Goal: Task Accomplishment & Management: Manage account settings

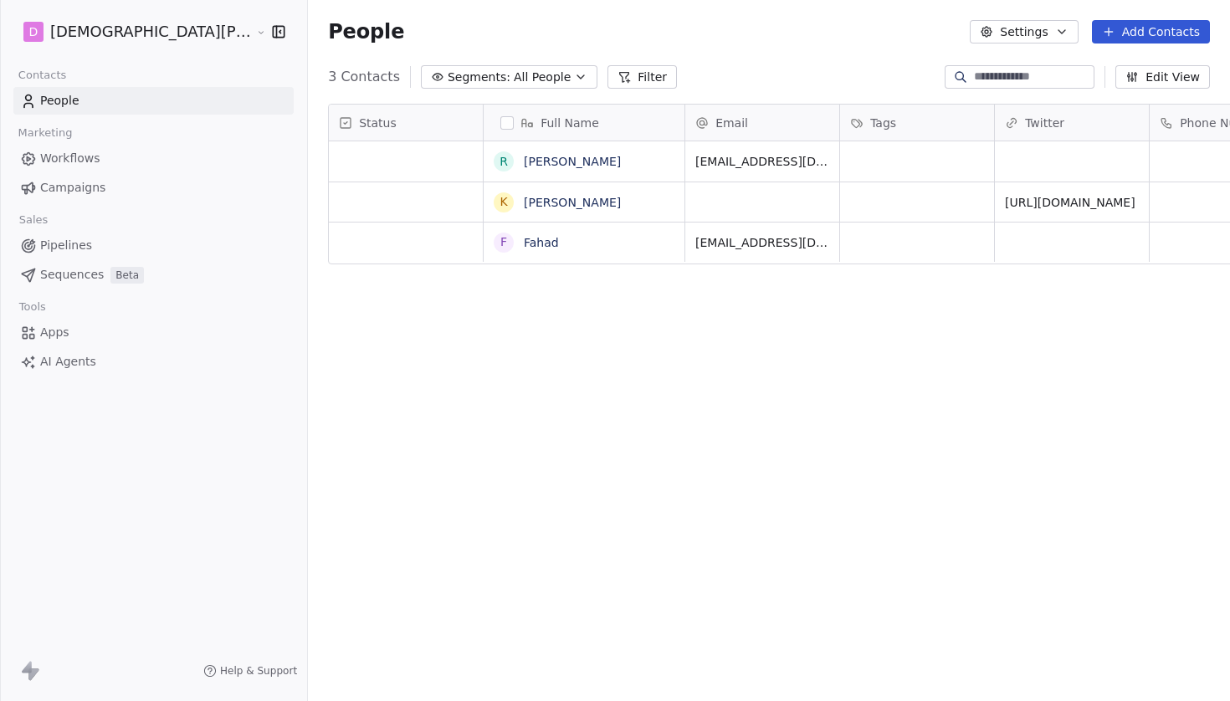
scroll to position [618, 1004]
click at [98, 29] on html "D [PERSON_NAME] Contacts People Marketing Workflows Campaigns Sales Pipelines S…" at bounding box center [615, 350] width 1230 height 701
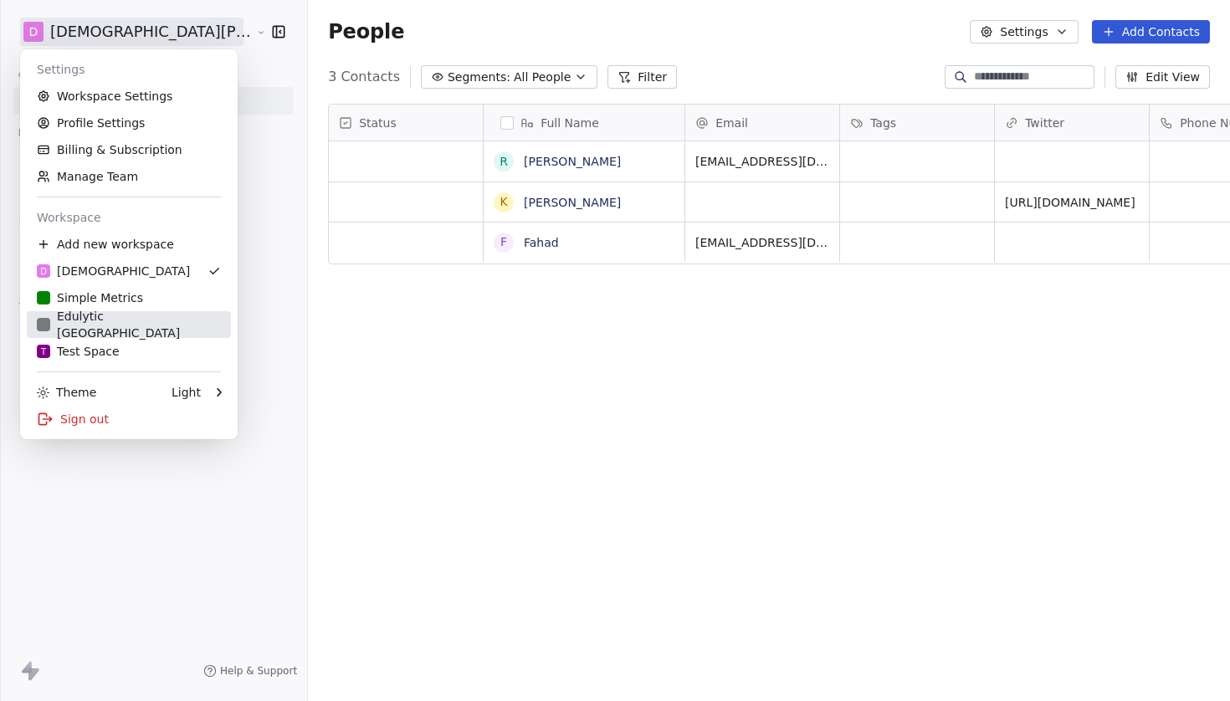
click at [125, 327] on div "Edulytic [GEOGRAPHIC_DATA]" at bounding box center [129, 324] width 184 height 33
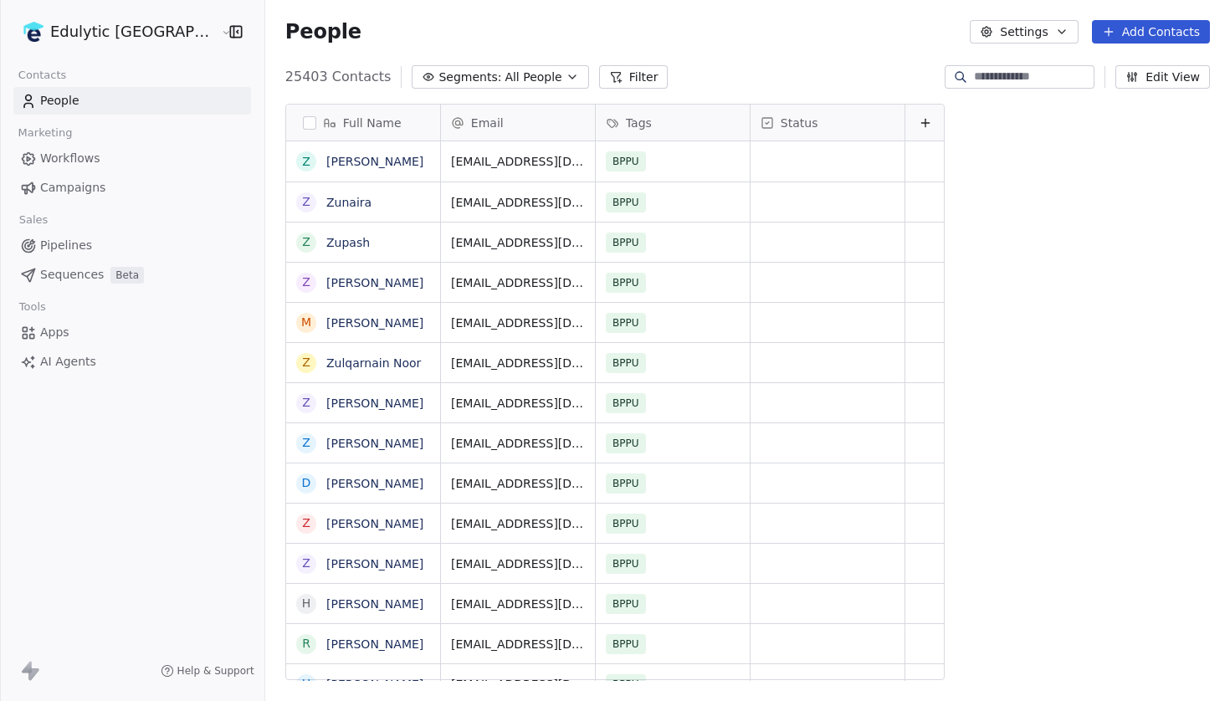
scroll to position [618, 1004]
click at [100, 187] on span "Campaigns" at bounding box center [72, 188] width 65 height 18
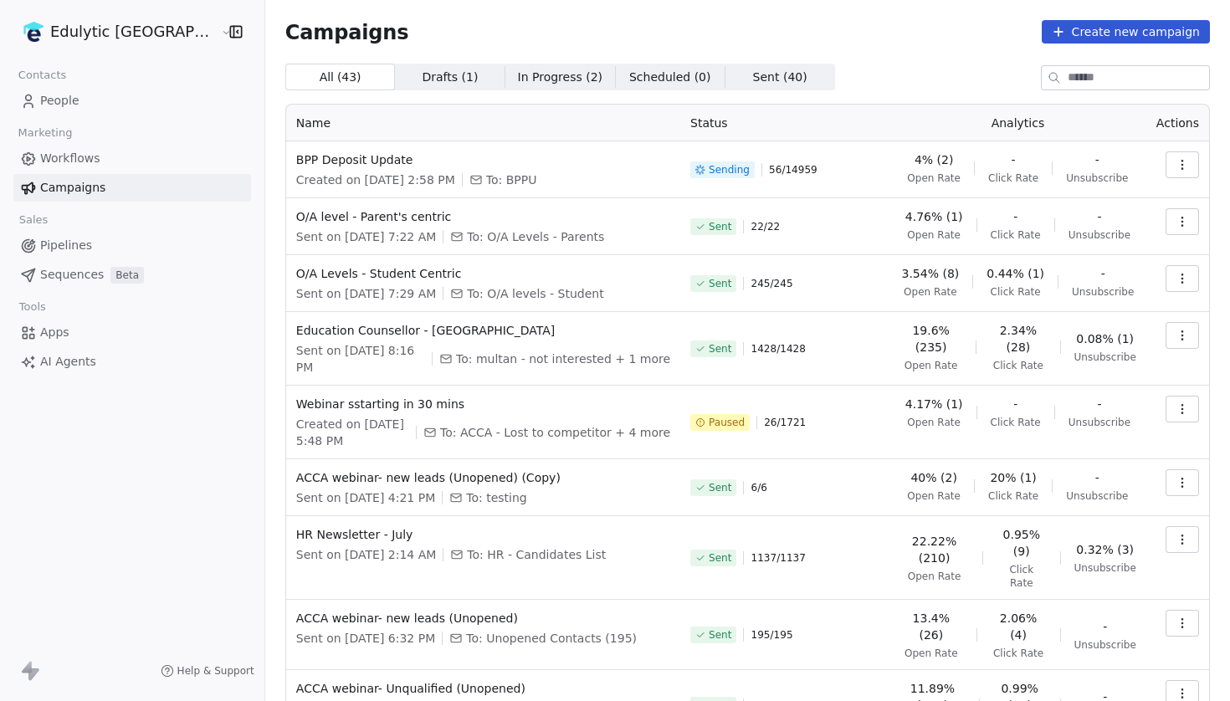
click at [788, 351] on span "1428 / 1428" at bounding box center [778, 348] width 54 height 13
click at [810, 363] on div "Sent 1428 / 1428" at bounding box center [784, 349] width 189 height 54
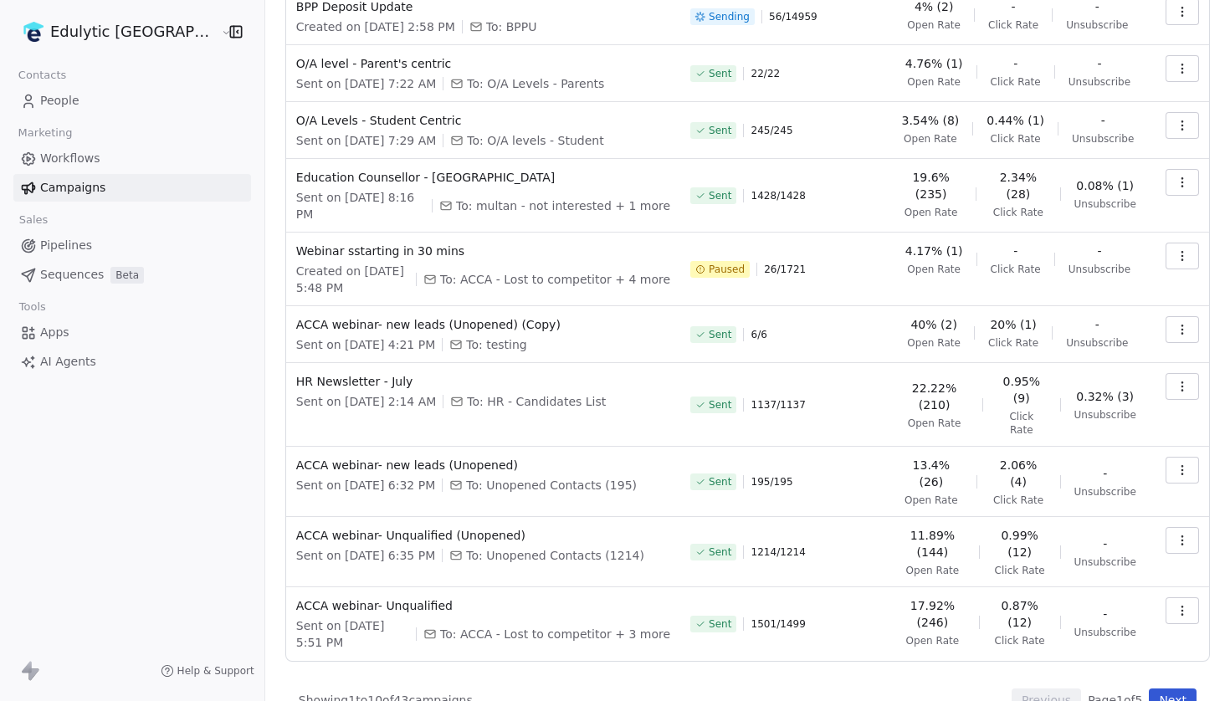
scroll to position [100, 0]
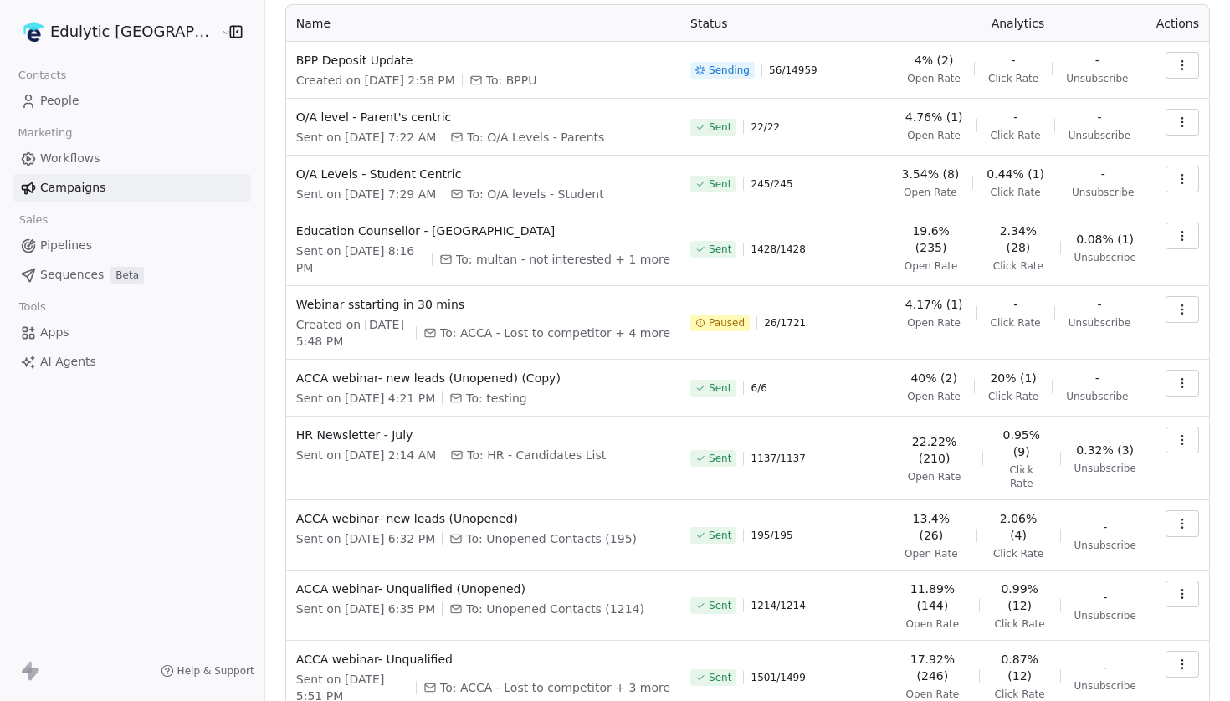
click at [79, 108] on link "People" at bounding box center [132, 101] width 238 height 28
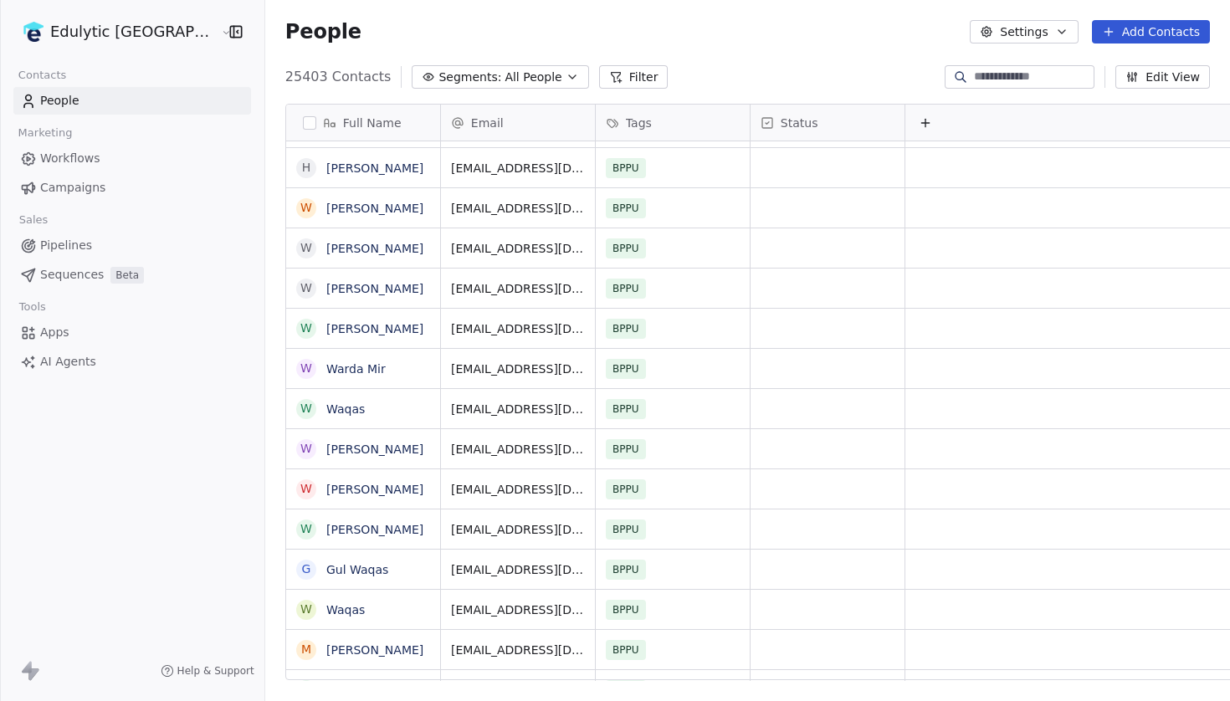
click at [69, 330] on span "Apps" at bounding box center [54, 333] width 29 height 18
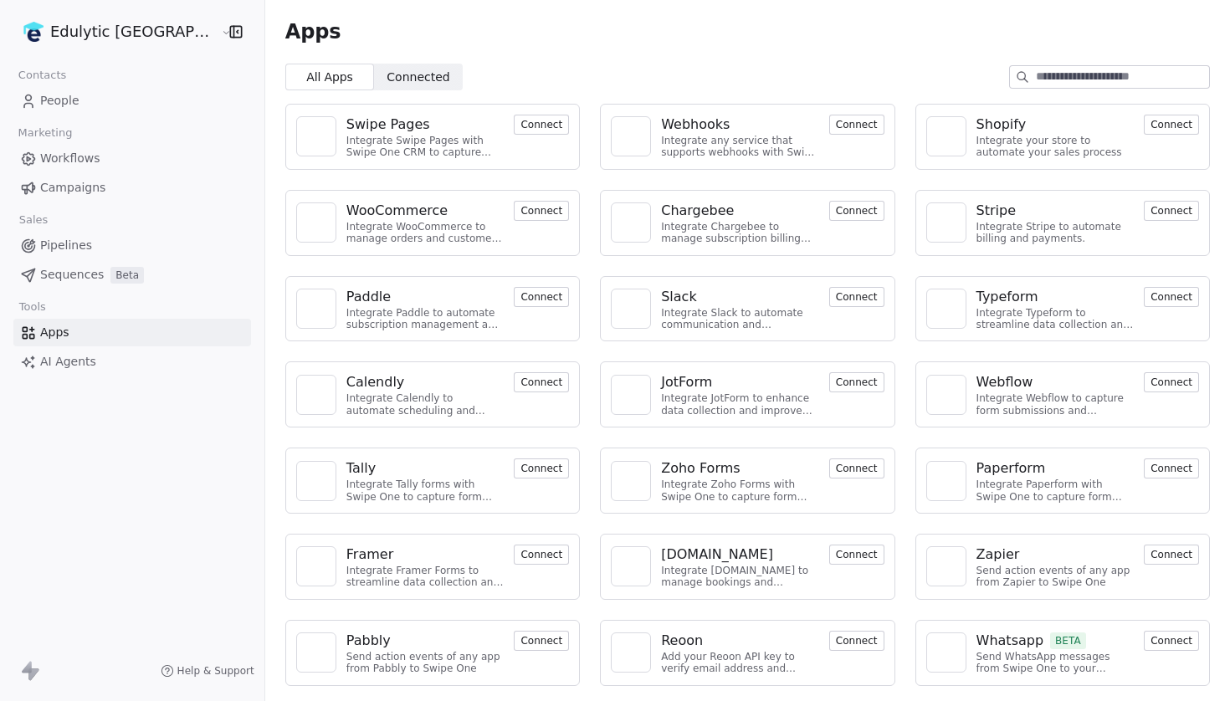
click at [111, 96] on link "People" at bounding box center [132, 101] width 238 height 28
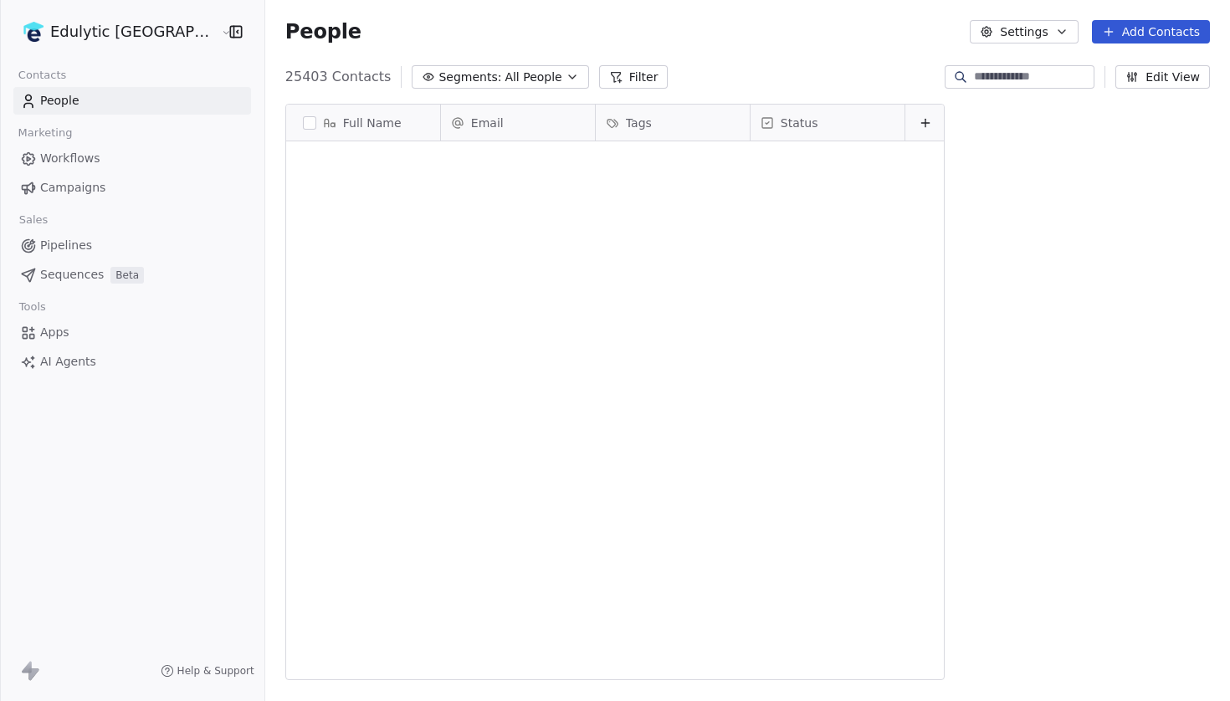
scroll to position [618, 1004]
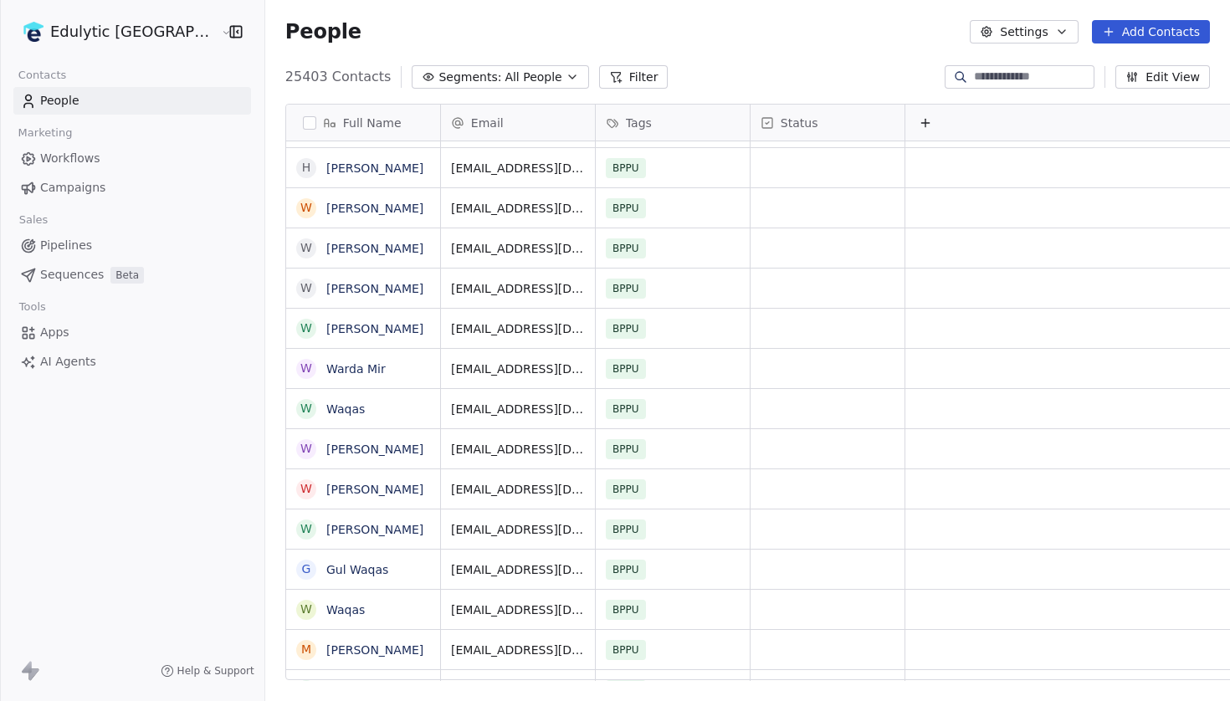
click at [109, 156] on link "Workflows" at bounding box center [132, 159] width 238 height 28
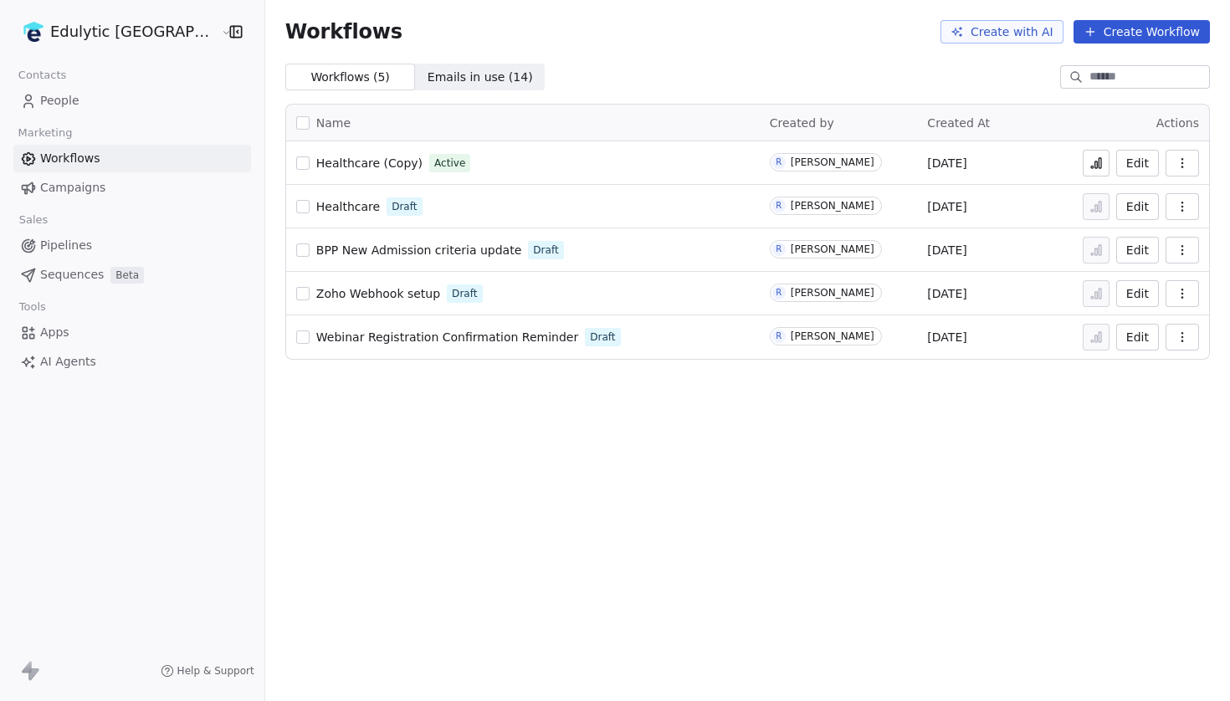
click at [103, 185] on link "Campaigns" at bounding box center [132, 188] width 238 height 28
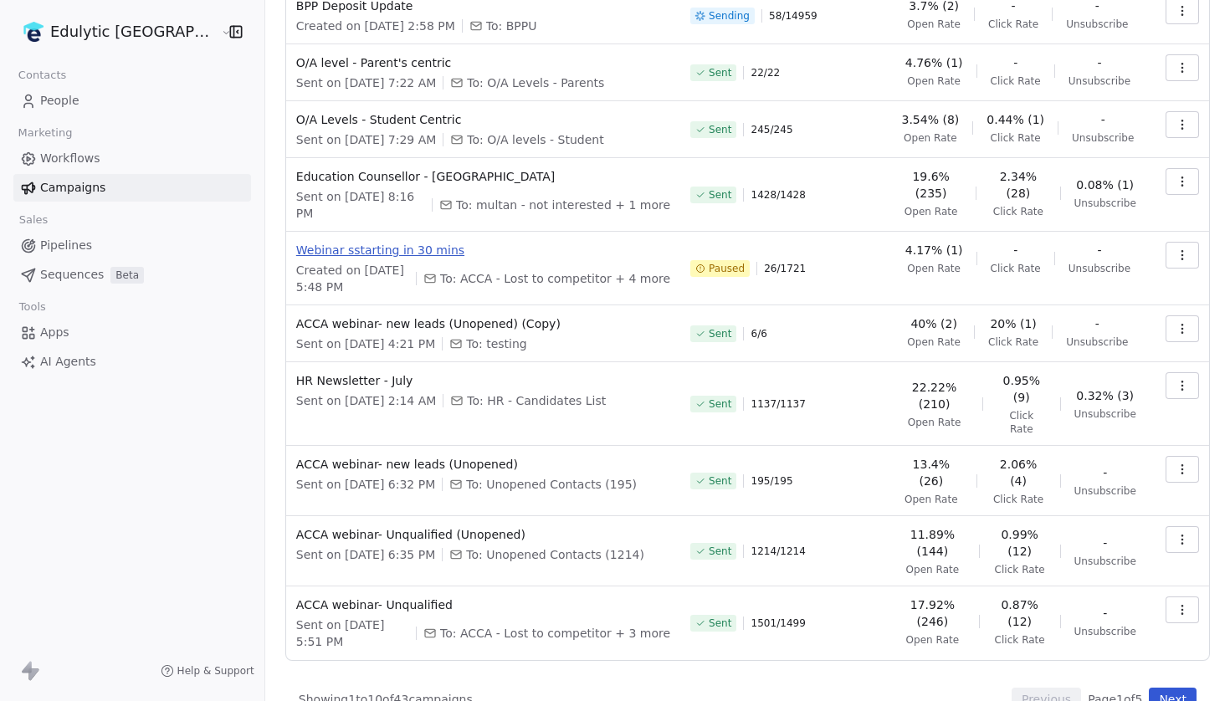
scroll to position [154, 0]
click at [1173, 688] on button "Next" at bounding box center [1173, 699] width 48 height 23
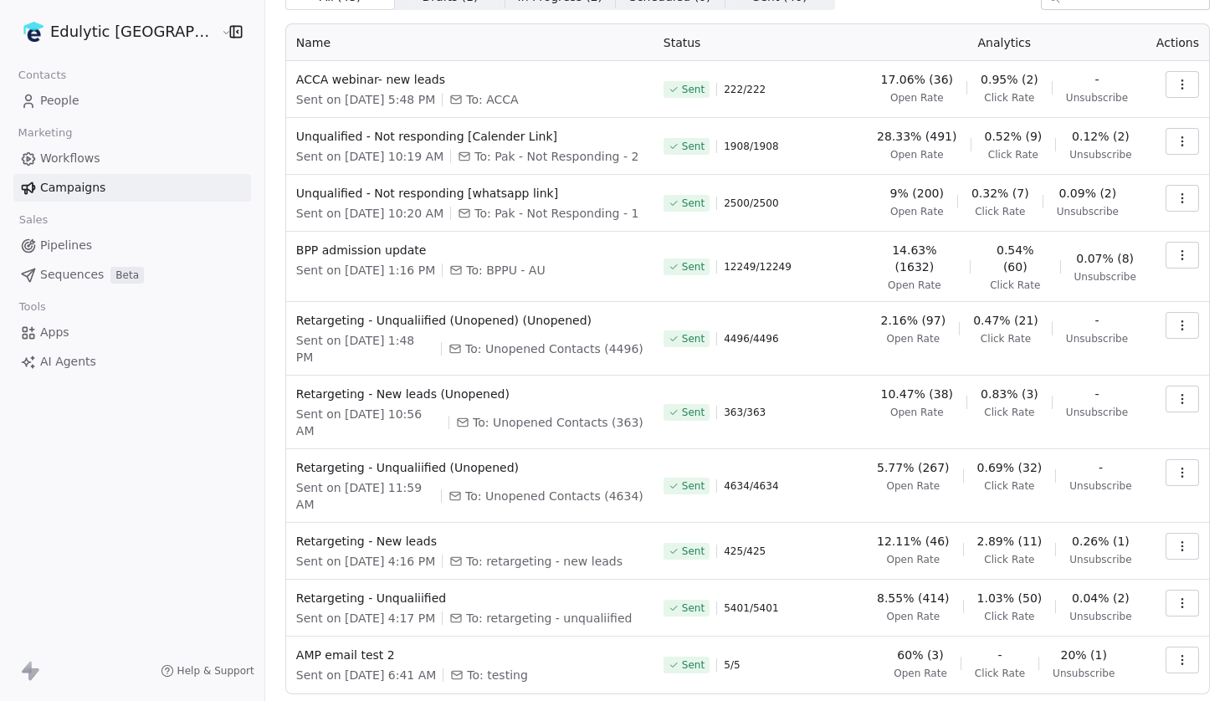
scroll to position [80, 0]
click at [109, 25] on html "Edulytic UK Contacts People Marketing Workflows Campaigns Sales Pipelines Seque…" at bounding box center [615, 350] width 1230 height 701
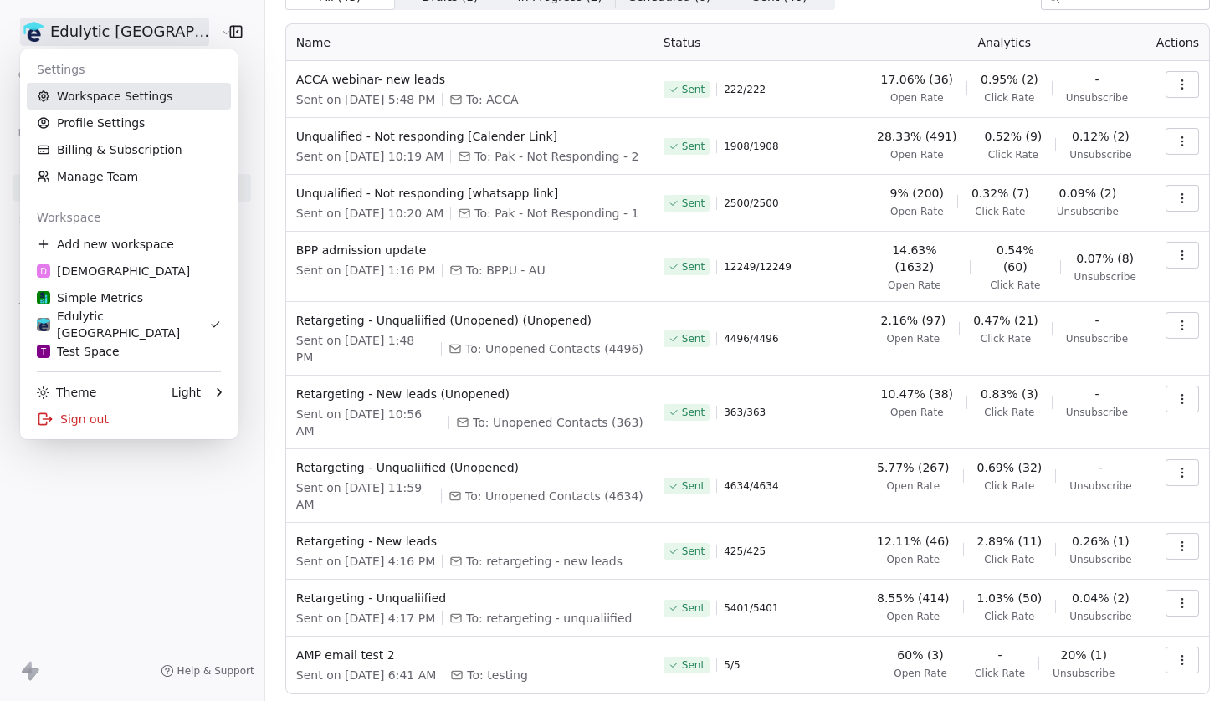
click at [156, 95] on link "Workspace Settings" at bounding box center [129, 96] width 204 height 27
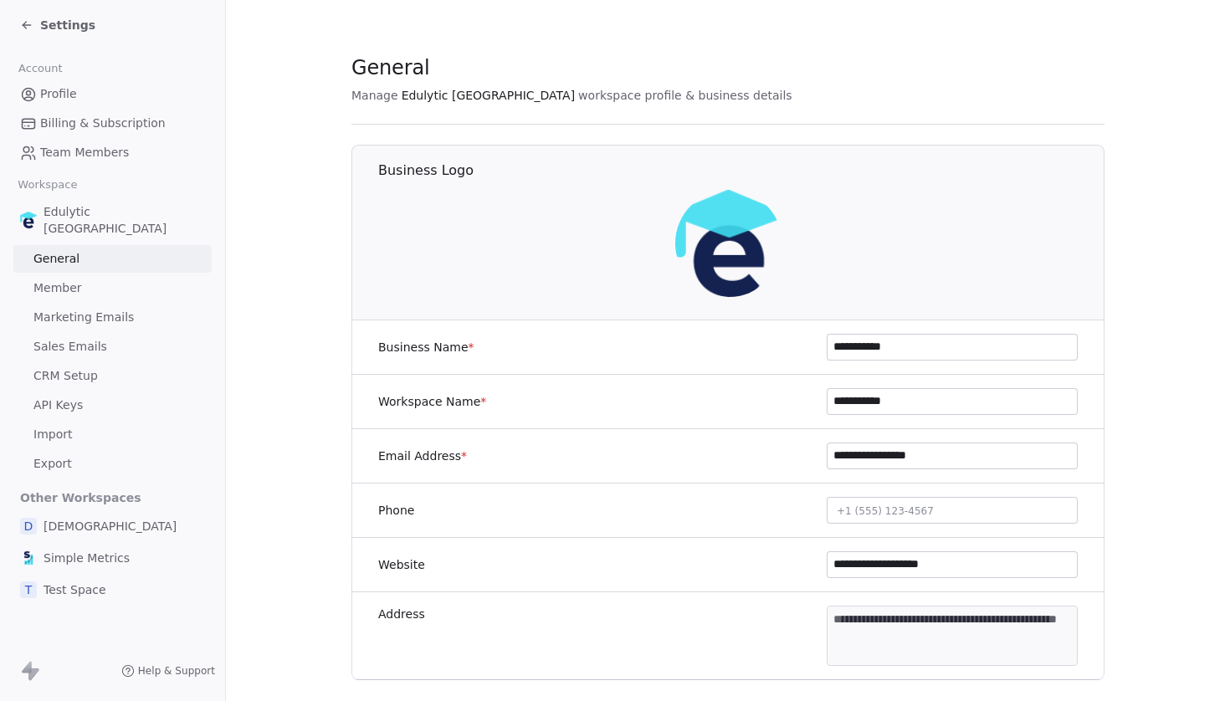
click at [93, 421] on link "Import" at bounding box center [112, 435] width 198 height 28
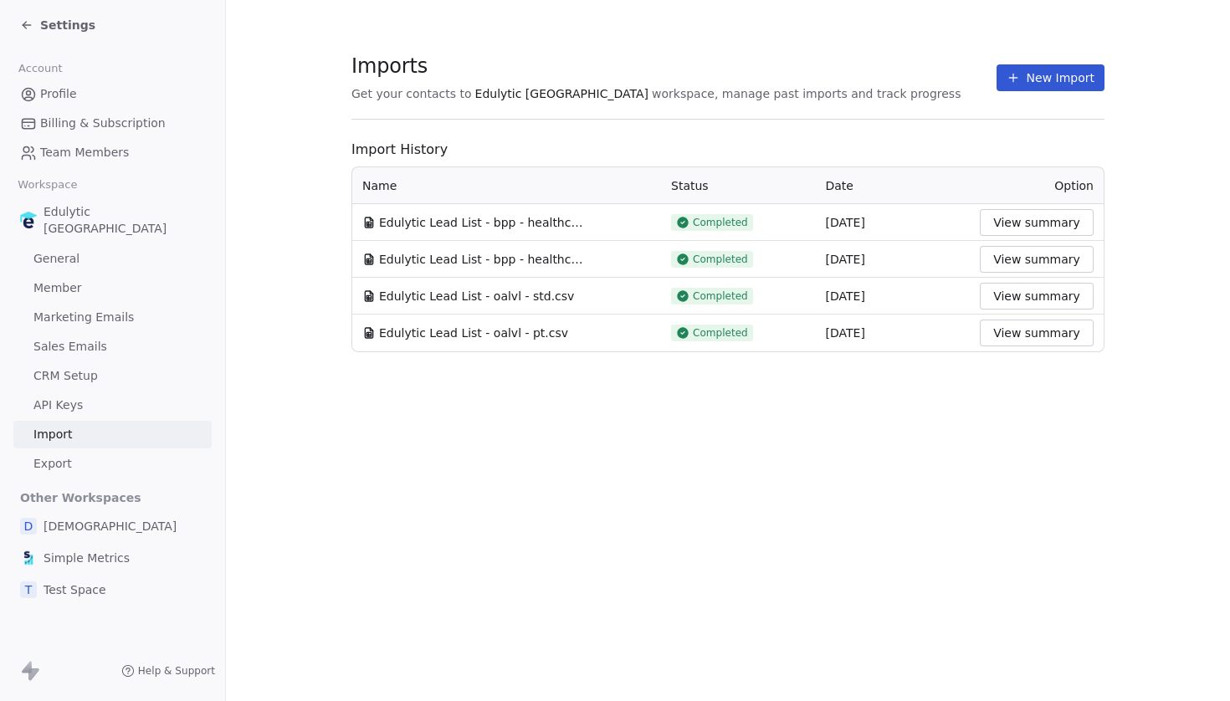
click at [523, 292] on span "Edulytic Lead List - oalvl - std.csv" at bounding box center [476, 296] width 195 height 17
click at [522, 331] on span "Edulytic Lead List - oalvl - pt.csv" at bounding box center [473, 333] width 189 height 17
click at [565, 212] on td "Edulytic Lead List - bpp - healthcare (1).csv" at bounding box center [506, 222] width 309 height 37
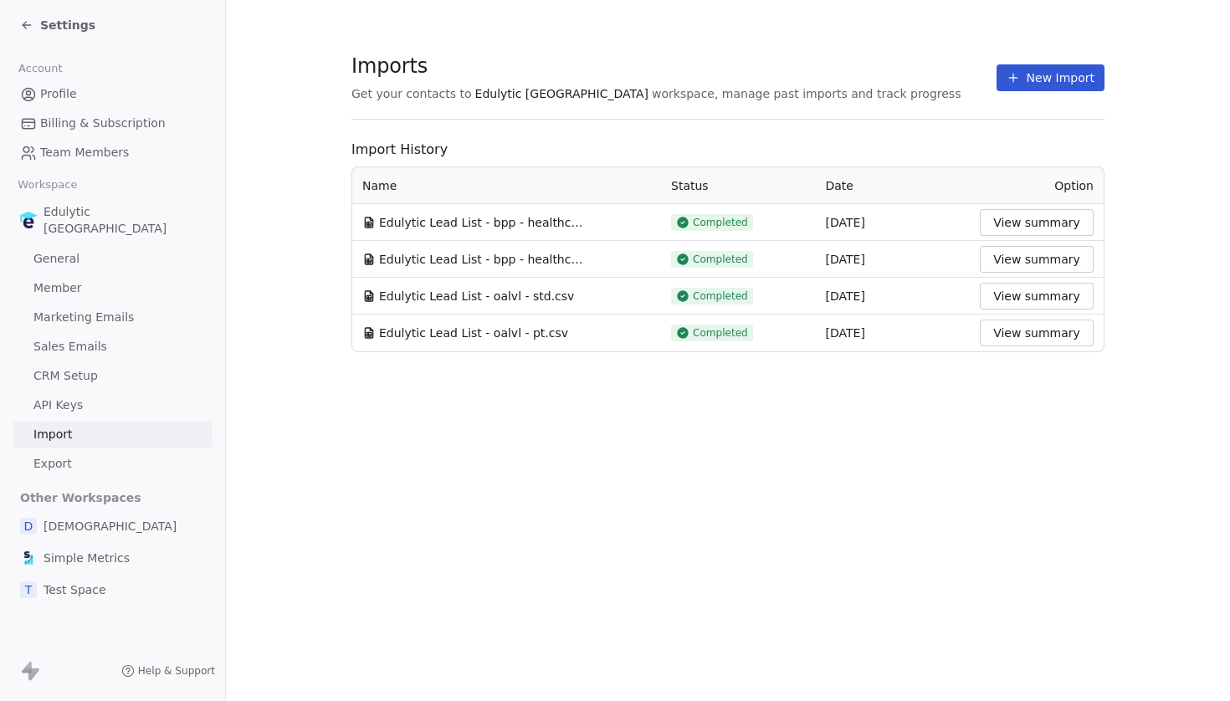
click at [560, 251] on span "Edulytic Lead List - bpp - healthcare.csv" at bounding box center [483, 259] width 209 height 17
click at [552, 274] on td "Edulytic Lead List - bpp - healthcare.csv" at bounding box center [506, 259] width 309 height 37
click at [528, 311] on td "Edulytic Lead List - oalvl - std.csv" at bounding box center [506, 296] width 309 height 37
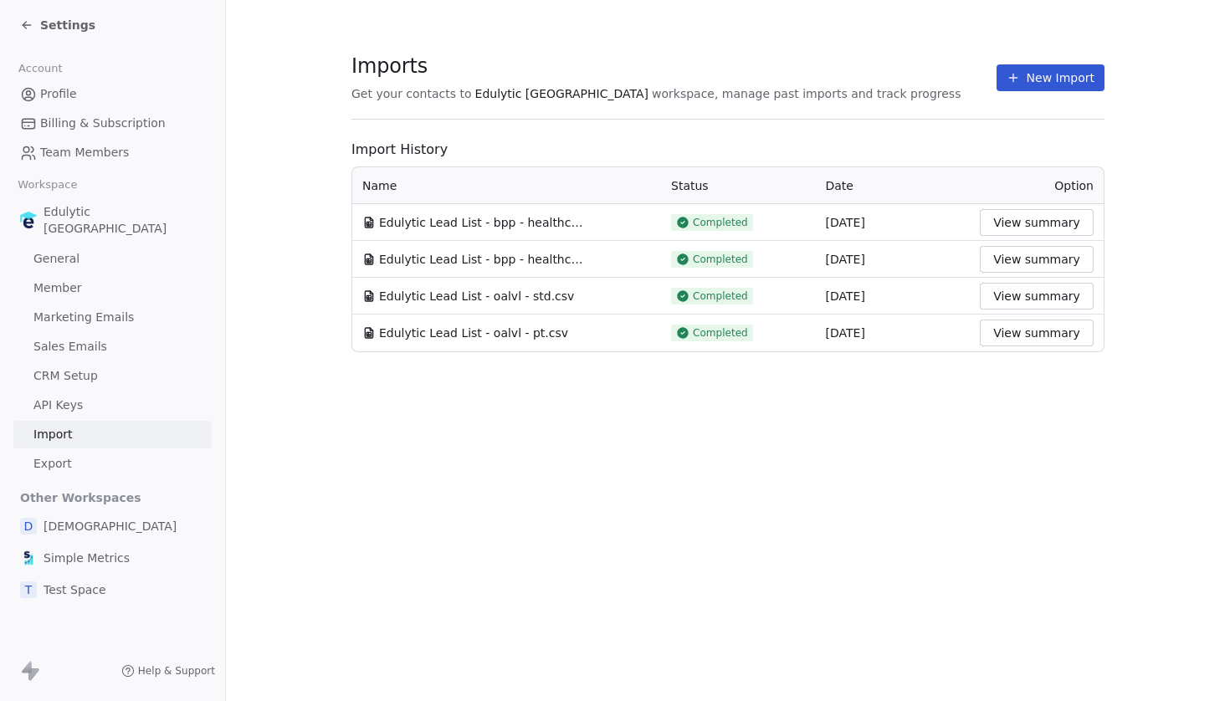
click at [528, 311] on td "Edulytic Lead List - oalvl - std.csv" at bounding box center [506, 296] width 309 height 37
click at [375, 249] on td "Edulytic Lead List - bpp - healthcare.csv" at bounding box center [506, 259] width 309 height 37
click at [43, 17] on span "Settings" at bounding box center [67, 25] width 55 height 17
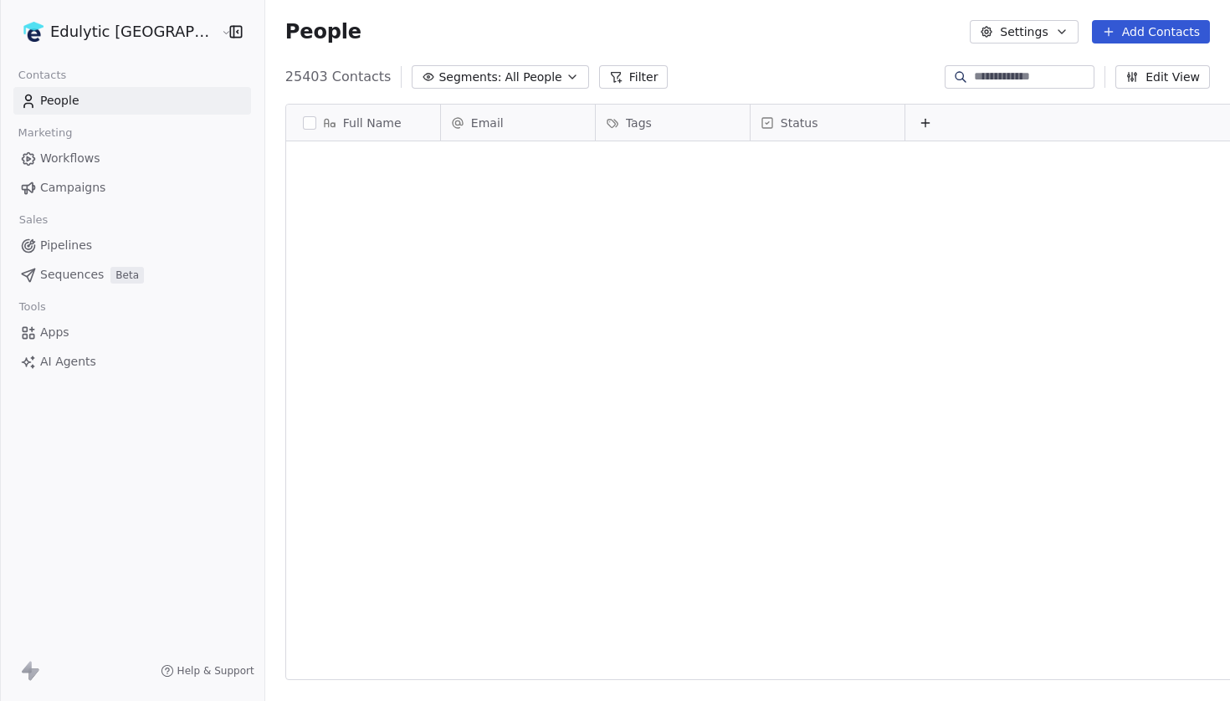
scroll to position [618, 1004]
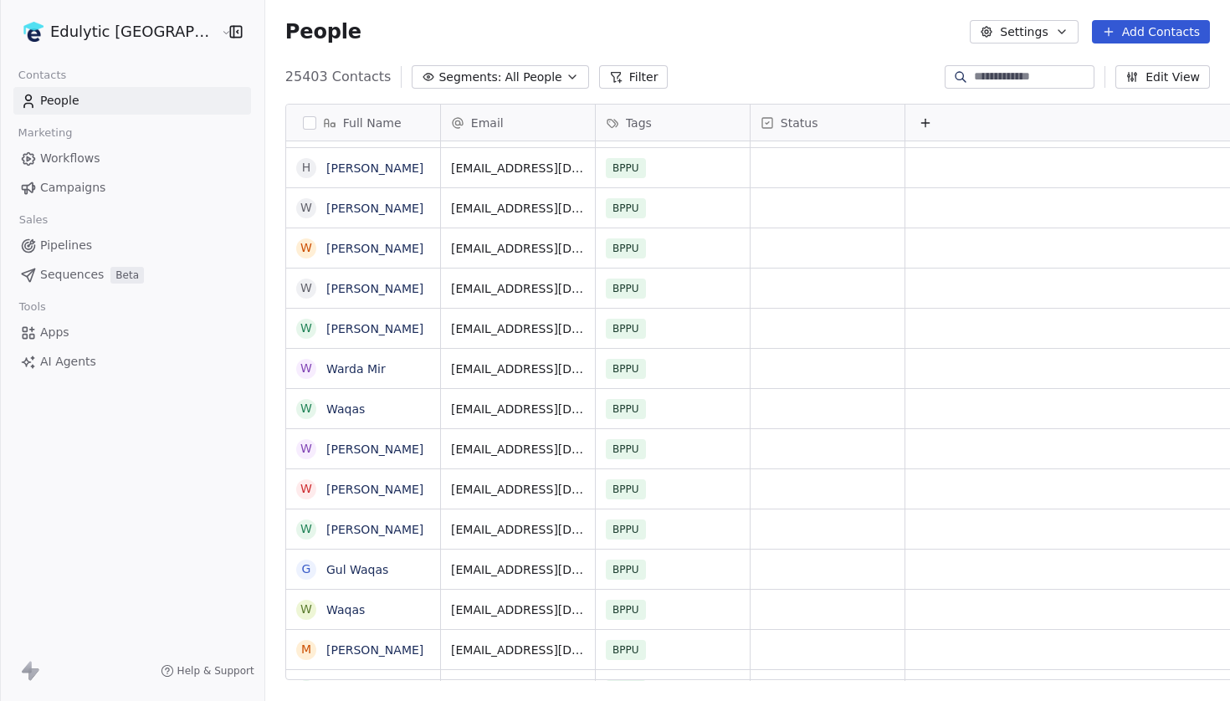
click at [131, 22] on html "Edulytic UK Contacts People Marketing Workflows Campaigns Sales Pipelines Seque…" at bounding box center [615, 350] width 1230 height 701
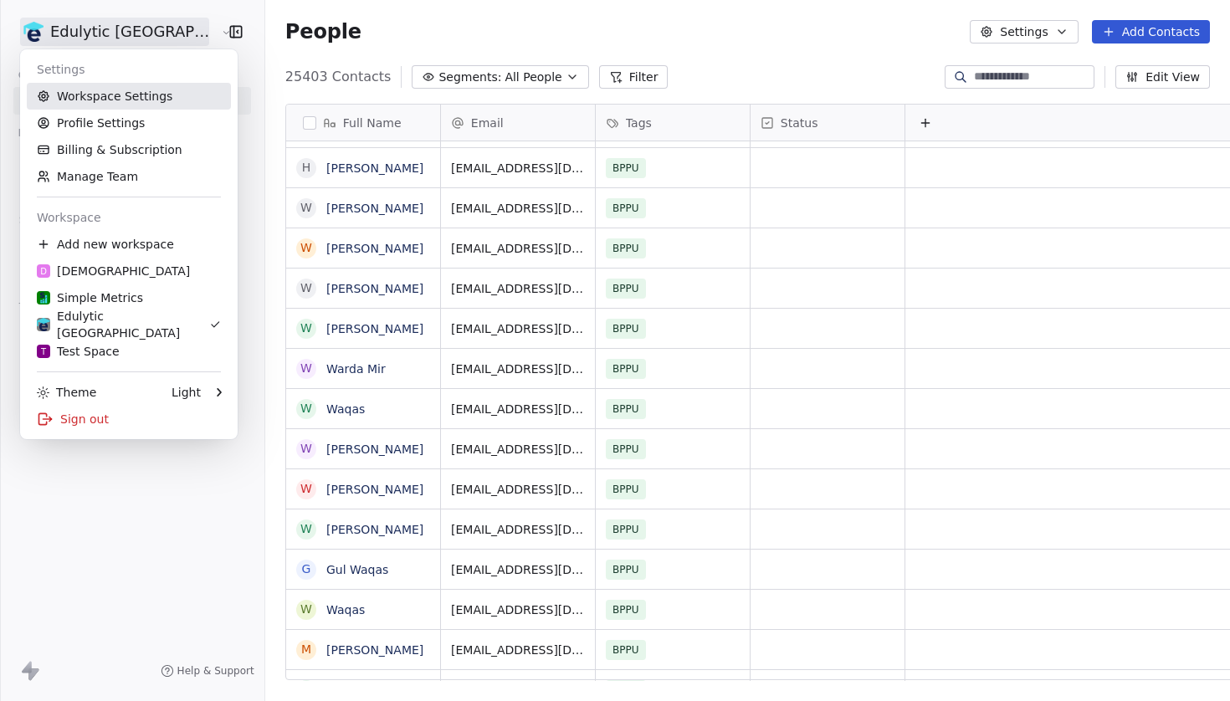
click at [123, 94] on link "Workspace Settings" at bounding box center [129, 96] width 204 height 27
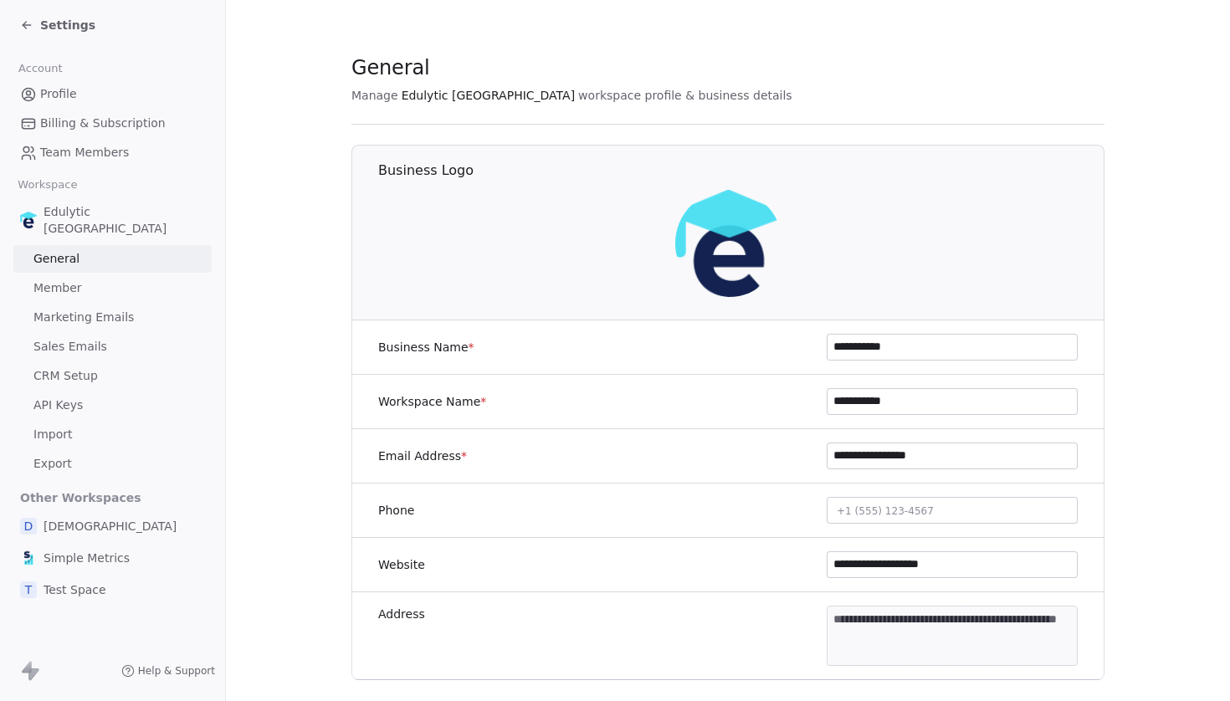
click at [85, 309] on span "Marketing Emails" at bounding box center [83, 318] width 100 height 18
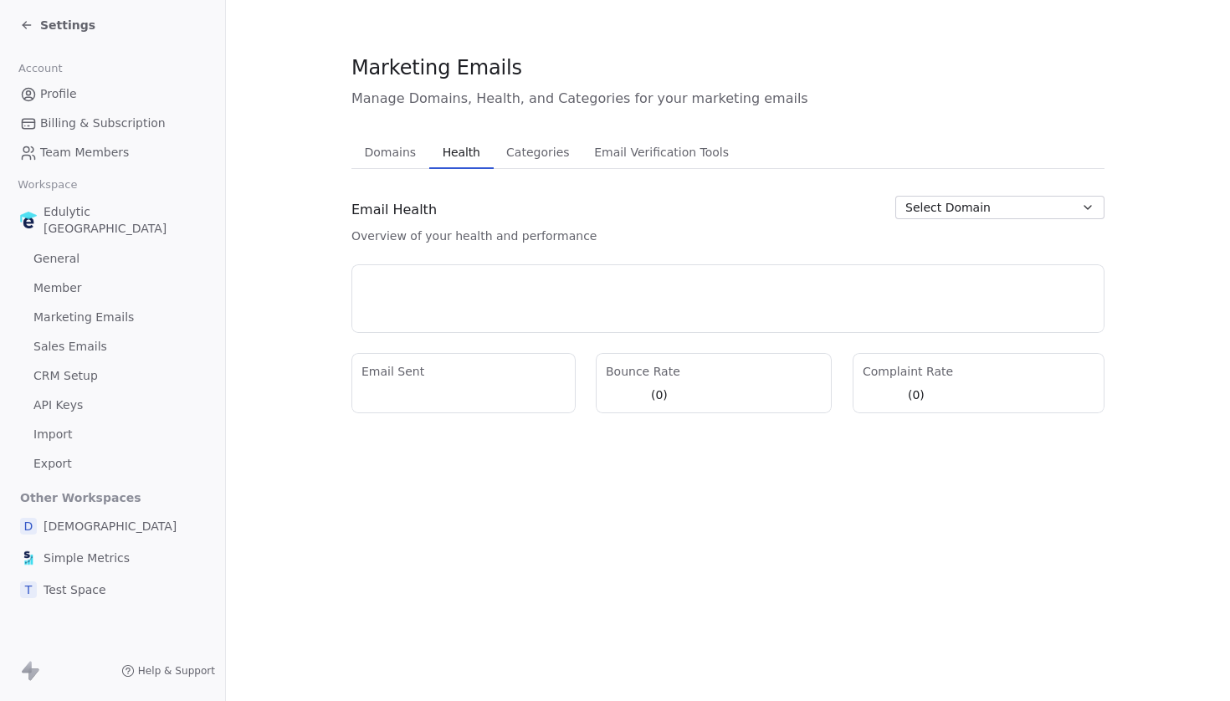
click at [468, 145] on span "Health" at bounding box center [461, 152] width 51 height 23
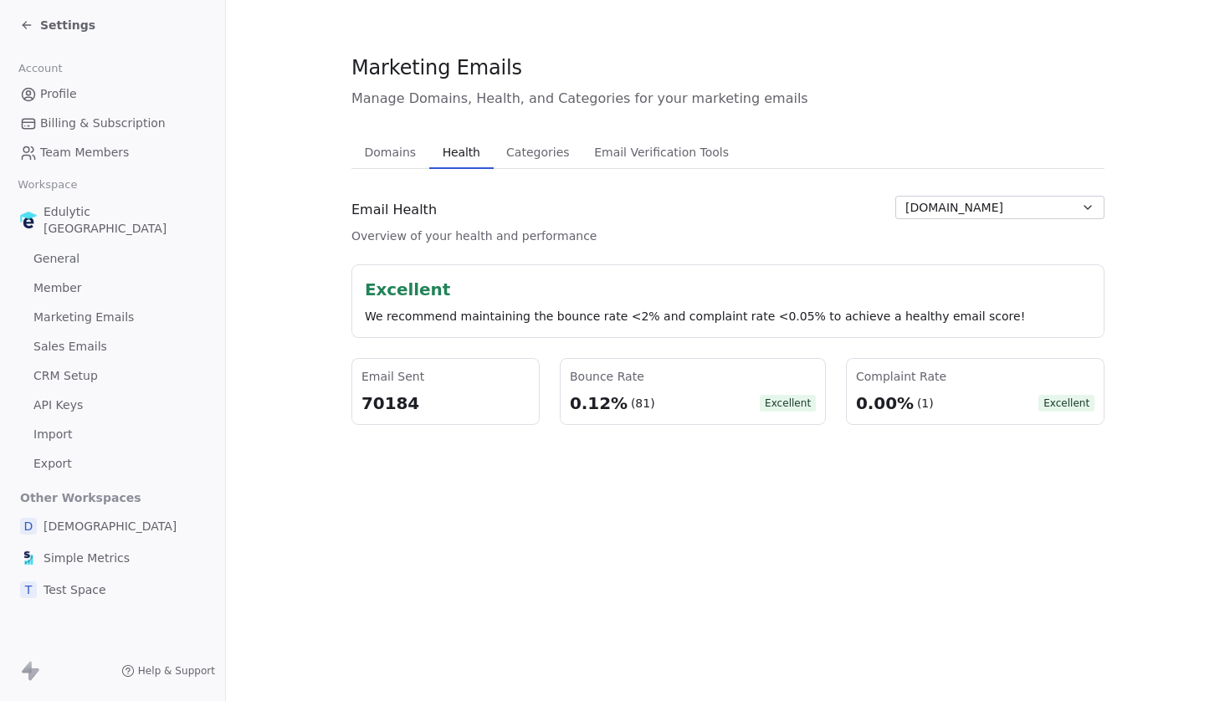
click at [623, 399] on div "0.12% (81)" at bounding box center [612, 403] width 85 height 23
click at [644, 448] on section "Marketing Emails Manage Domains, Health, and Categories for your marketing emai…" at bounding box center [728, 239] width 1004 height 479
click at [967, 213] on span "[DOMAIN_NAME]" at bounding box center [954, 208] width 98 height 18
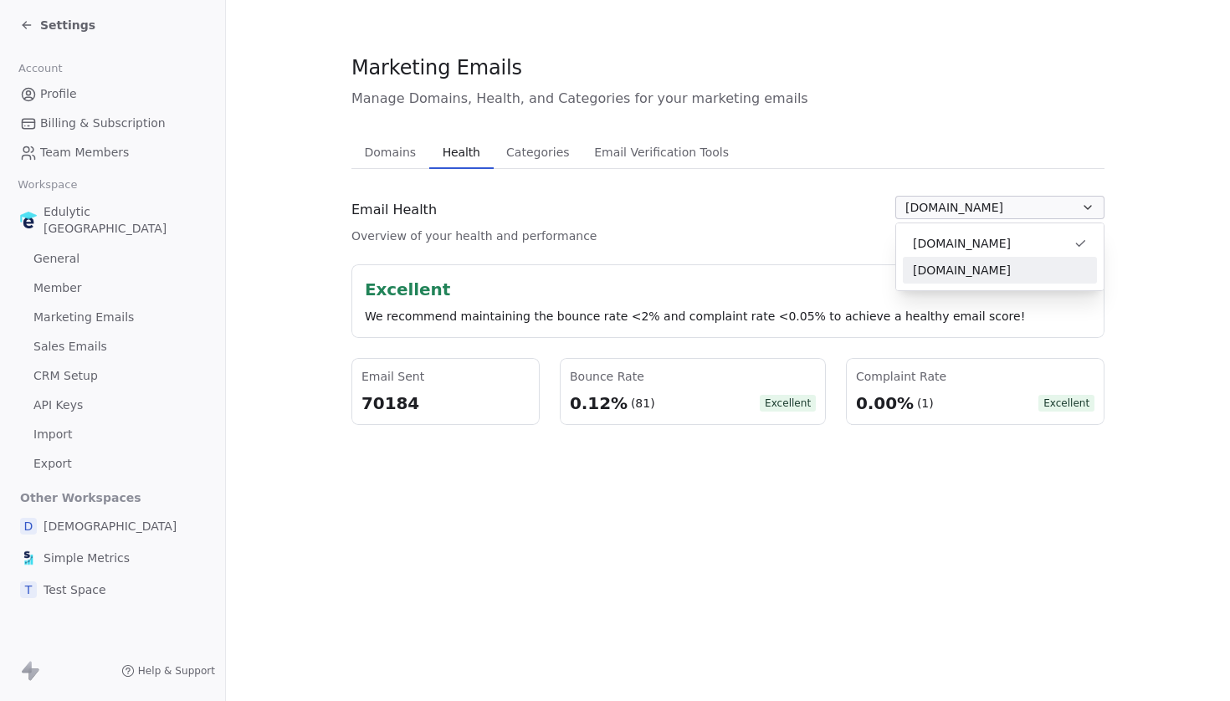
click at [954, 259] on div "[DOMAIN_NAME]" at bounding box center [1000, 270] width 194 height 27
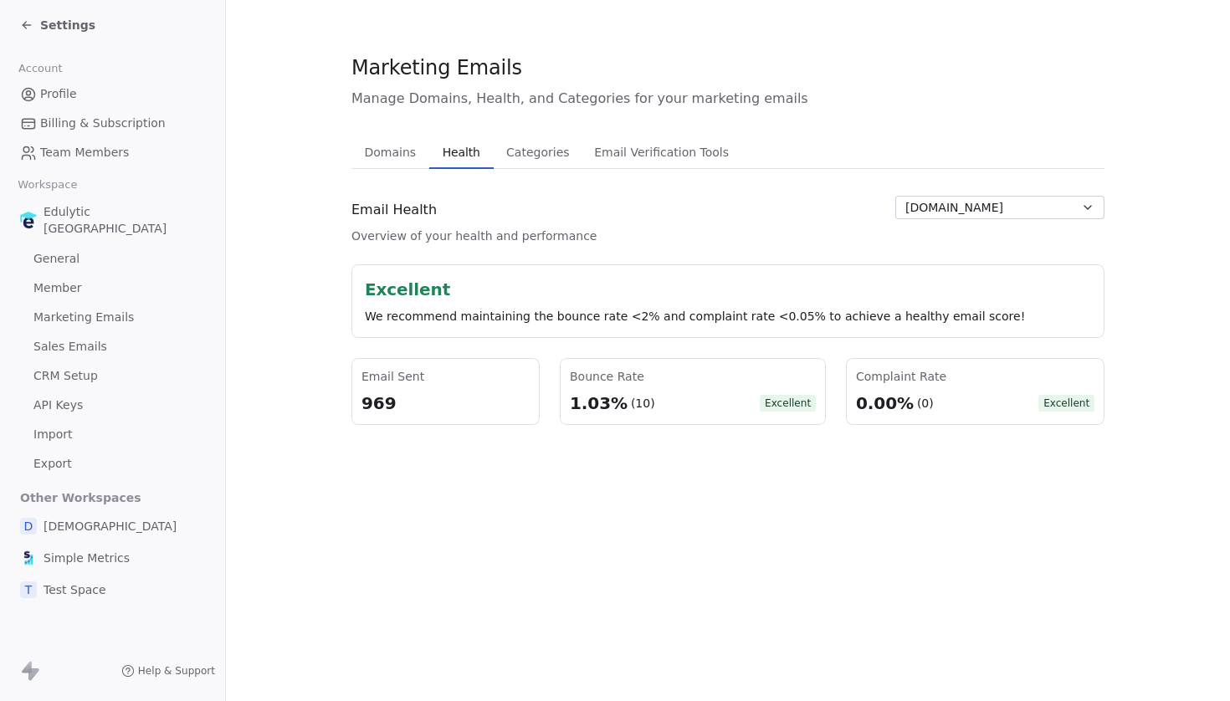
click at [944, 205] on span "[DOMAIN_NAME]" at bounding box center [954, 208] width 98 height 18
click at [933, 252] on span "[DOMAIN_NAME]" at bounding box center [962, 244] width 98 height 18
click at [590, 410] on div "0.12%" at bounding box center [599, 403] width 58 height 23
click at [598, 466] on section "Marketing Emails Manage Domains, Health, and Categories for your marketing emai…" at bounding box center [728, 239] width 1004 height 479
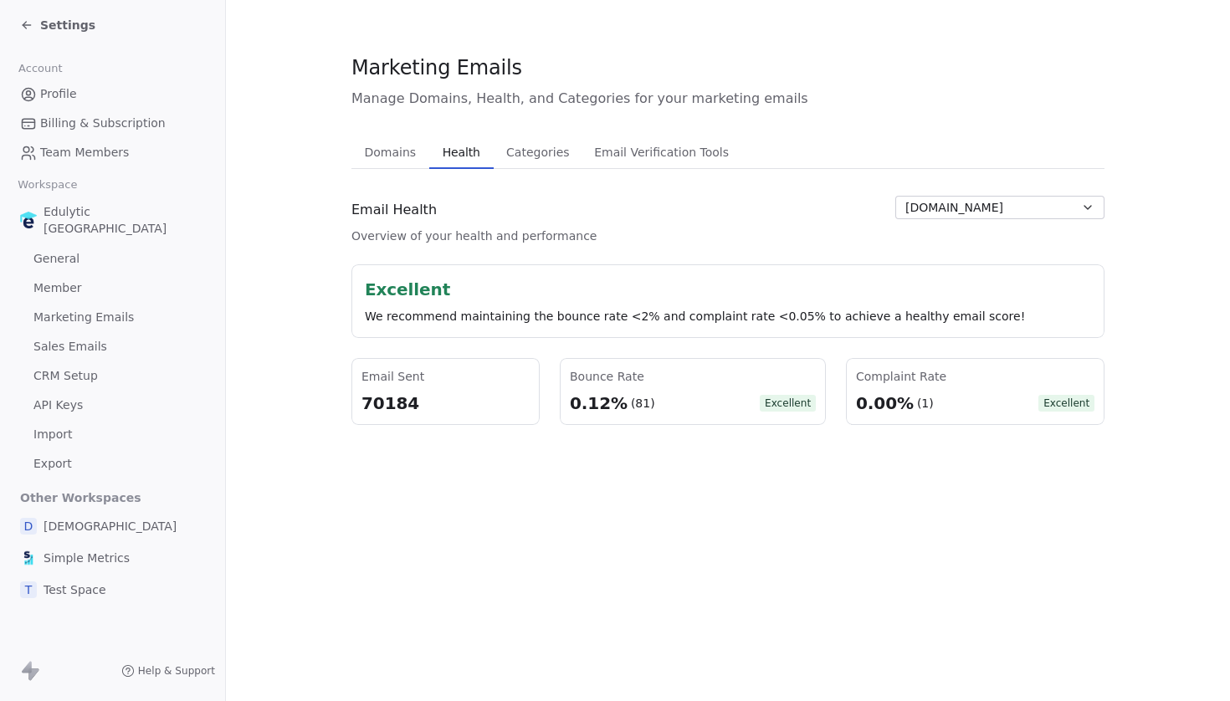
click at [395, 150] on span "Domains" at bounding box center [390, 152] width 65 height 23
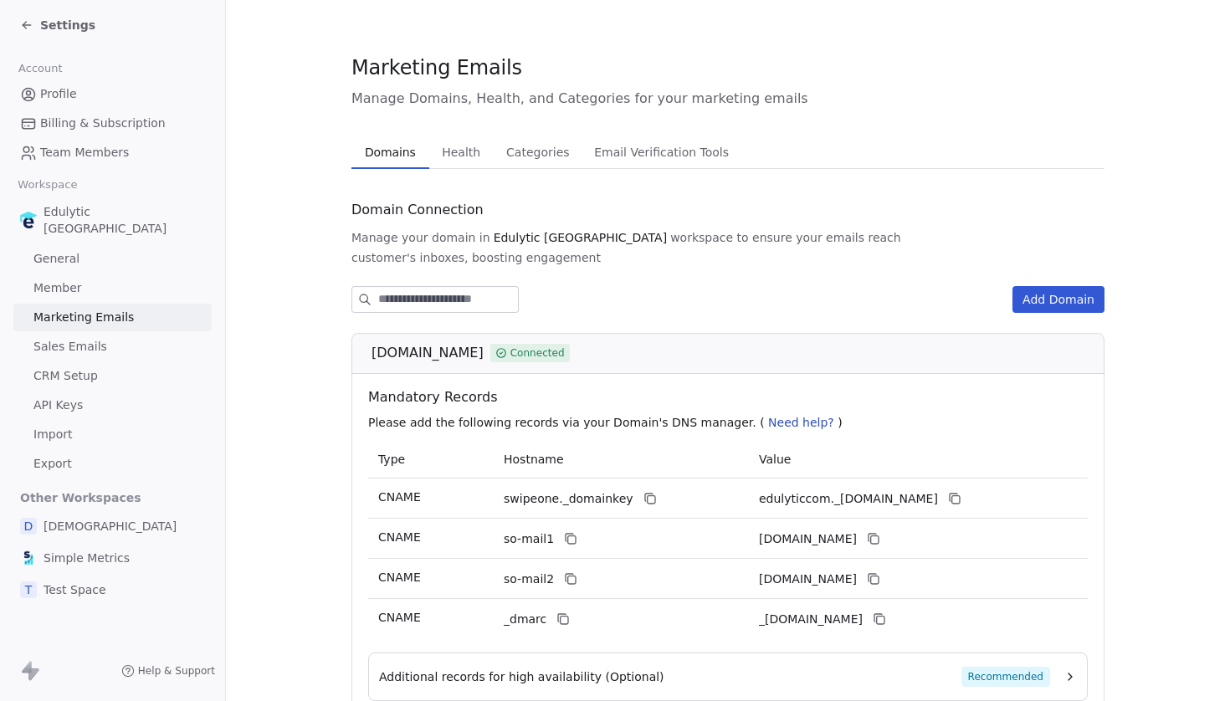
click at [28, 23] on icon at bounding box center [26, 24] width 13 height 13
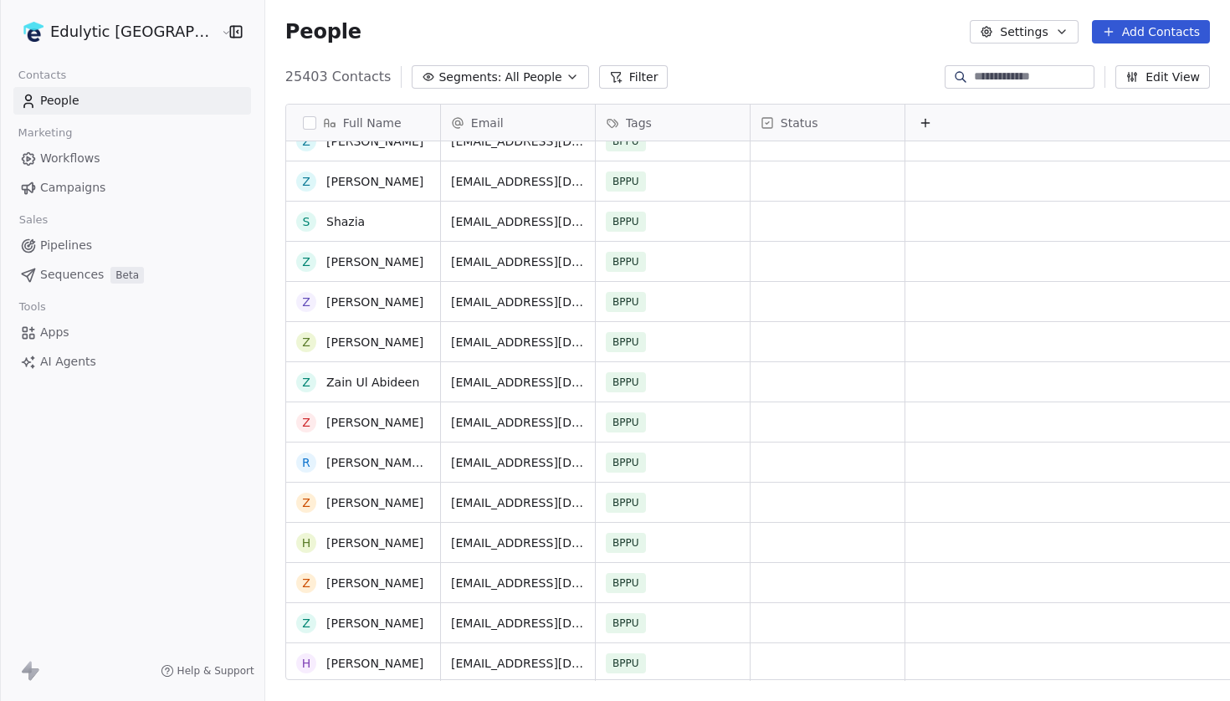
scroll to position [1182, 0]
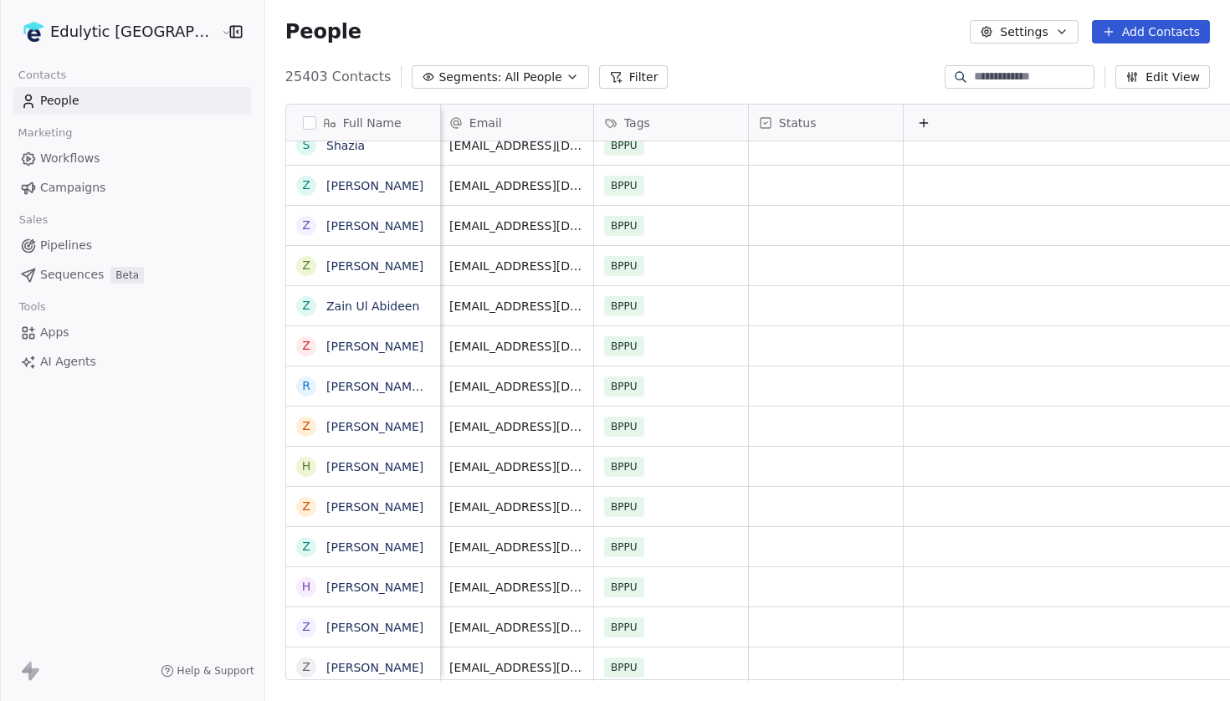
click at [1173, 76] on button "Edit View" at bounding box center [1163, 76] width 95 height 23
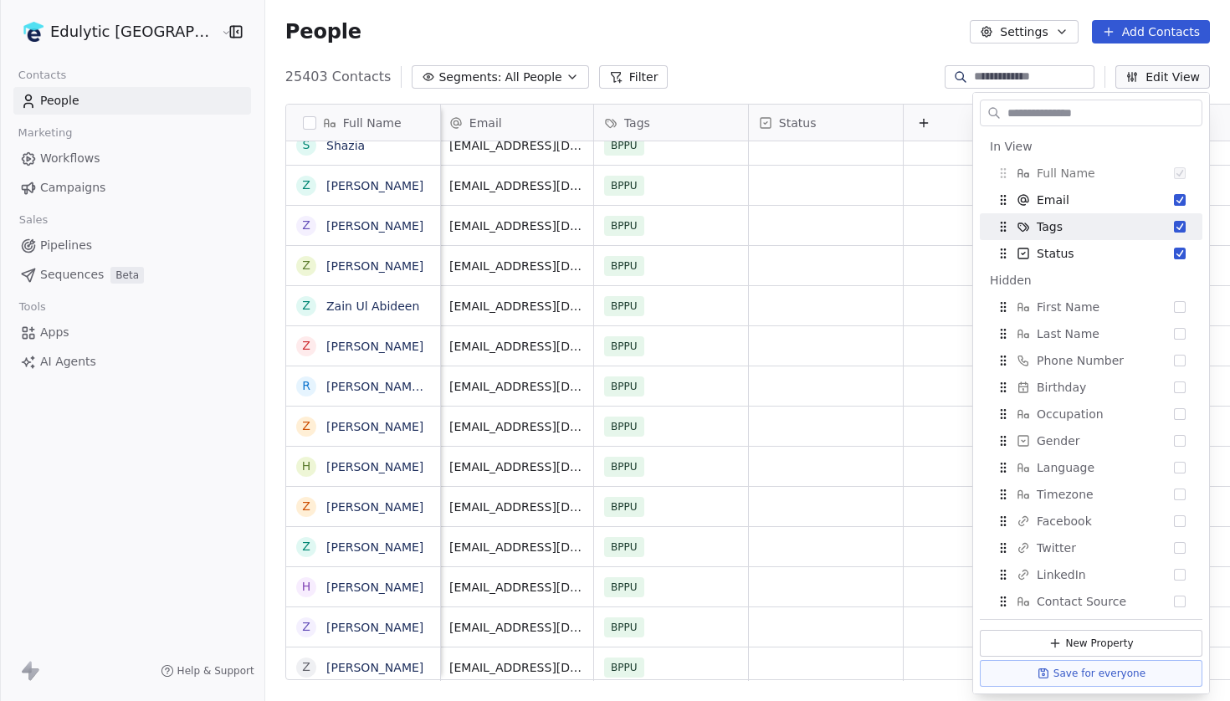
click at [883, 74] on div "25403 Contacts Segments: All People Filter Edit View" at bounding box center [747, 77] width 965 height 27
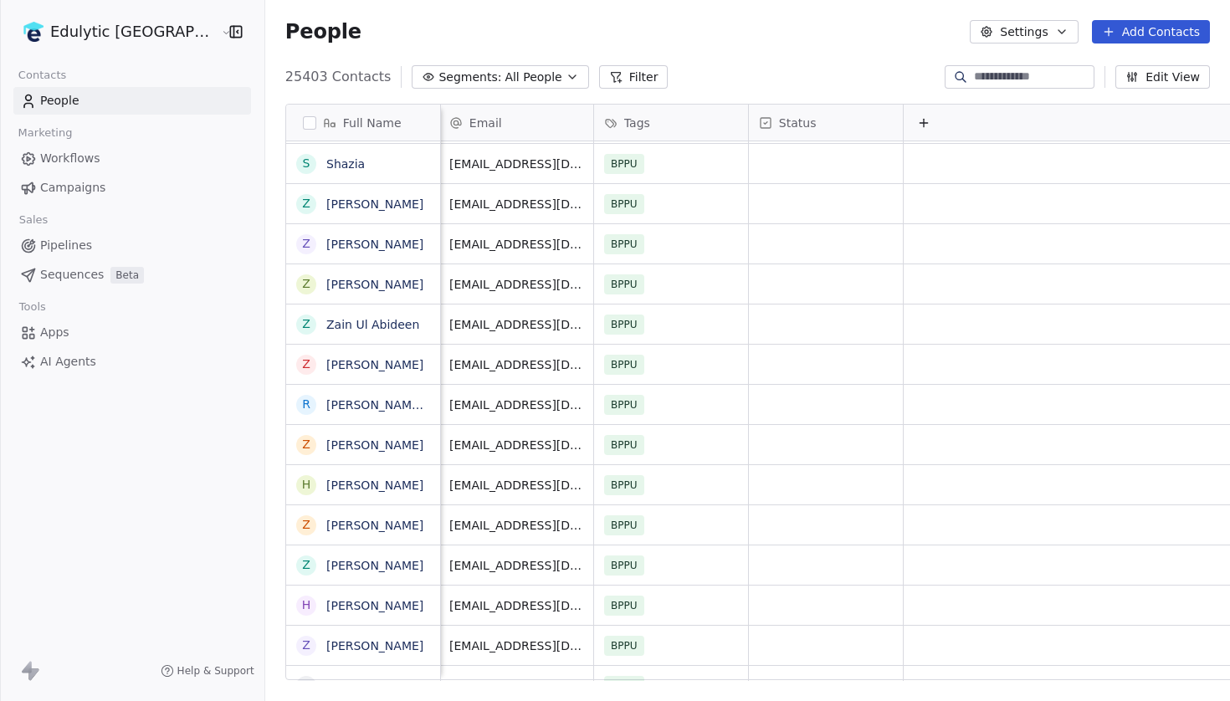
click at [791, 31] on div "People Settings Add Contacts" at bounding box center [747, 31] width 925 height 23
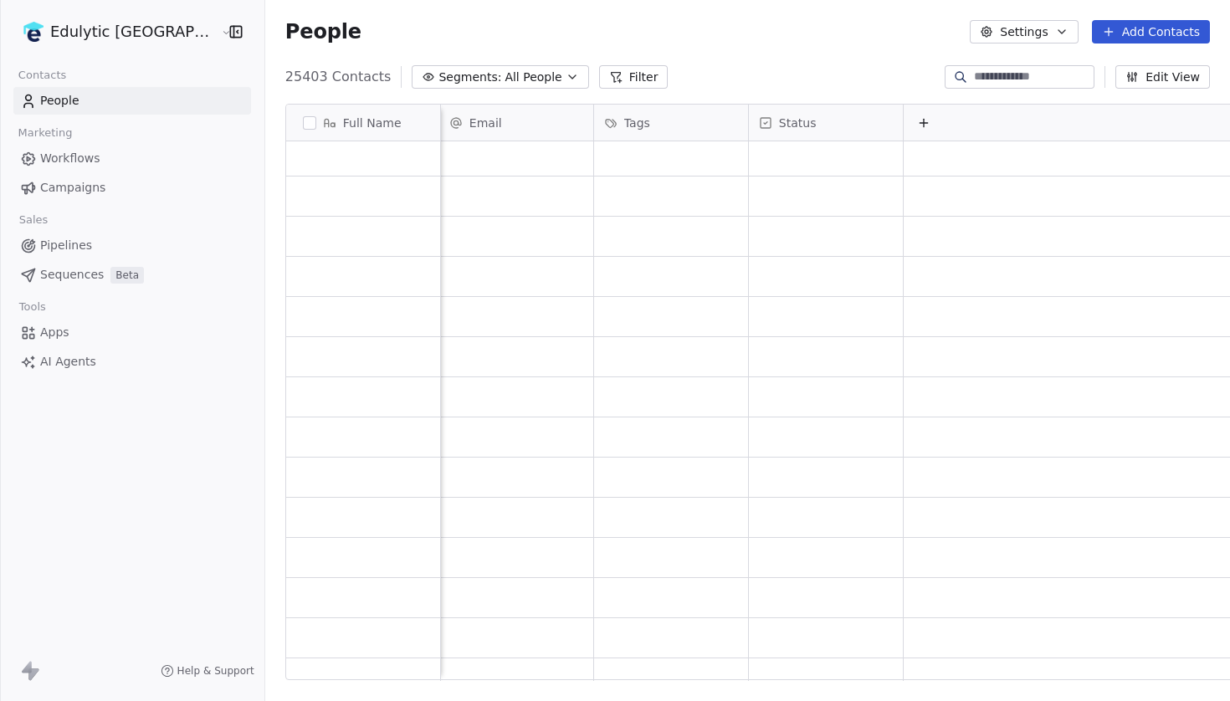
click at [64, 331] on span "Apps" at bounding box center [54, 333] width 29 height 18
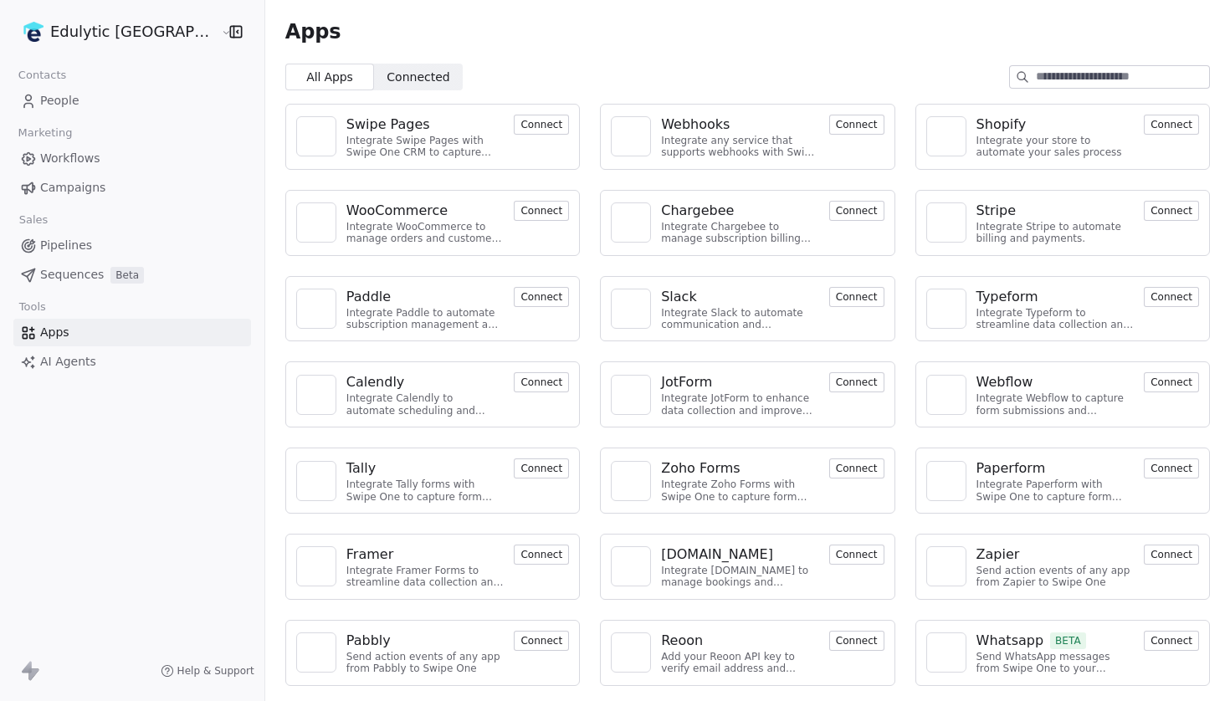
click at [55, 100] on span "People" at bounding box center [59, 101] width 39 height 18
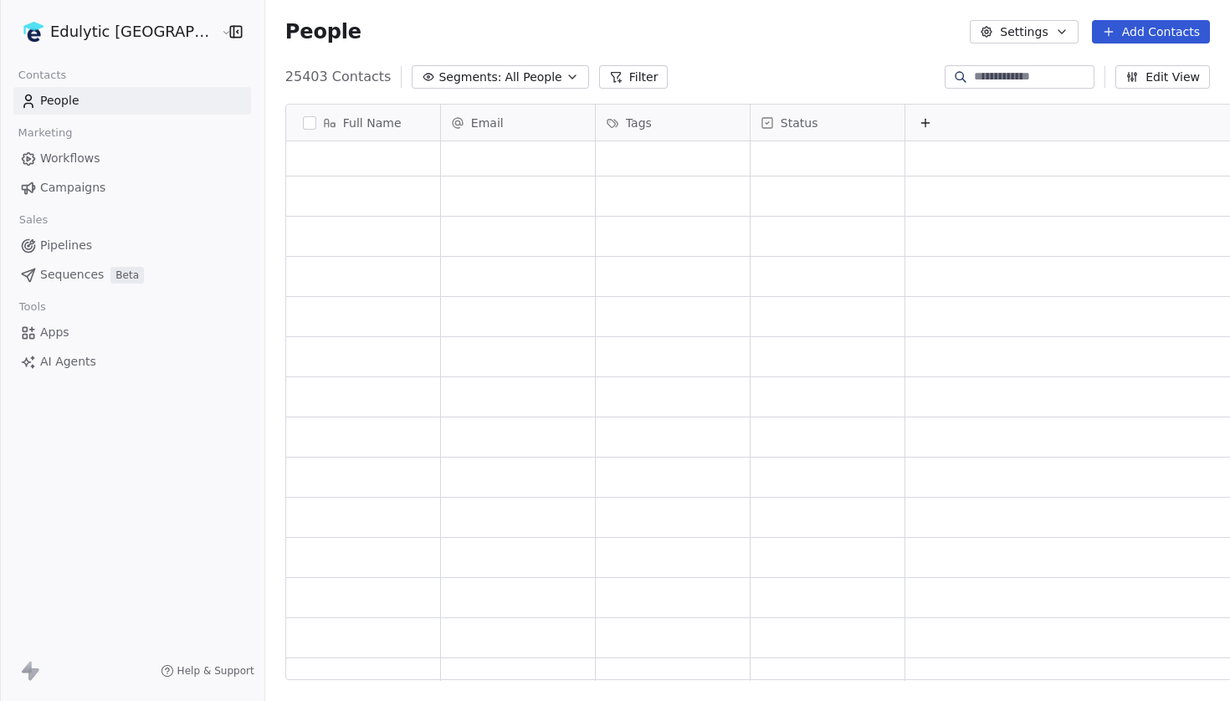
click at [124, 20] on html "Edulytic UK Contacts People Marketing Workflows Campaigns Sales Pipelines Seque…" at bounding box center [615, 350] width 1230 height 701
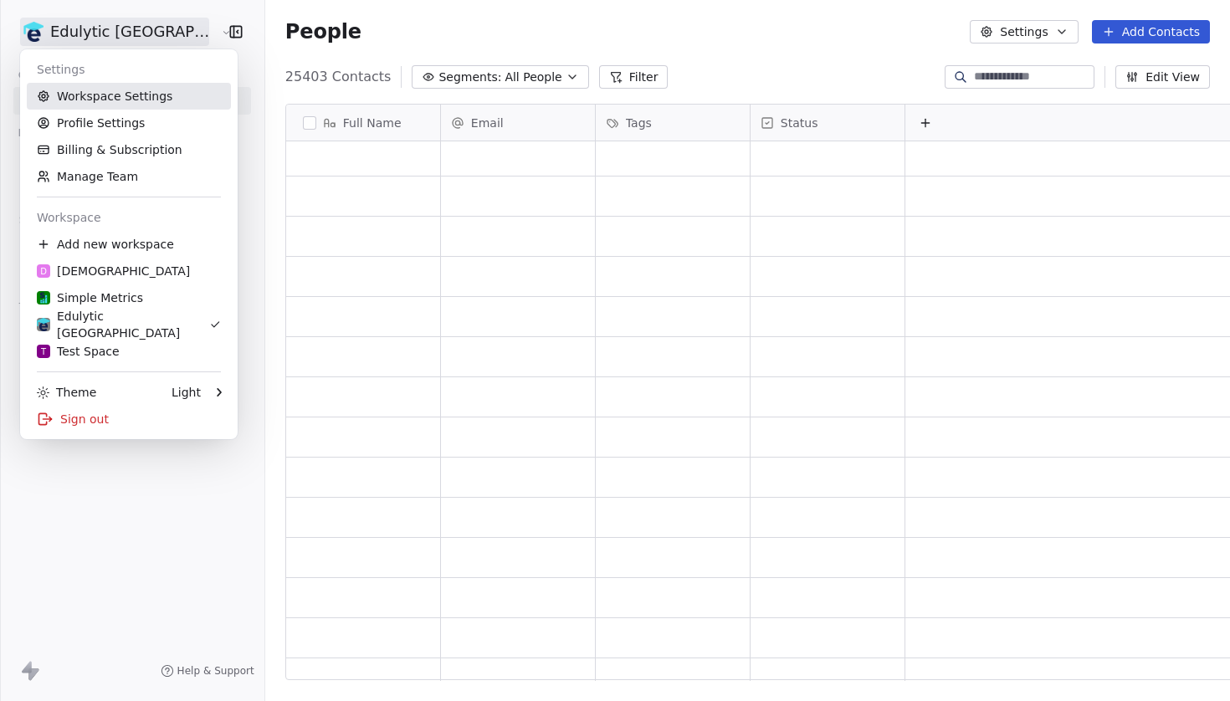
click at [120, 94] on link "Workspace Settings" at bounding box center [129, 96] width 204 height 27
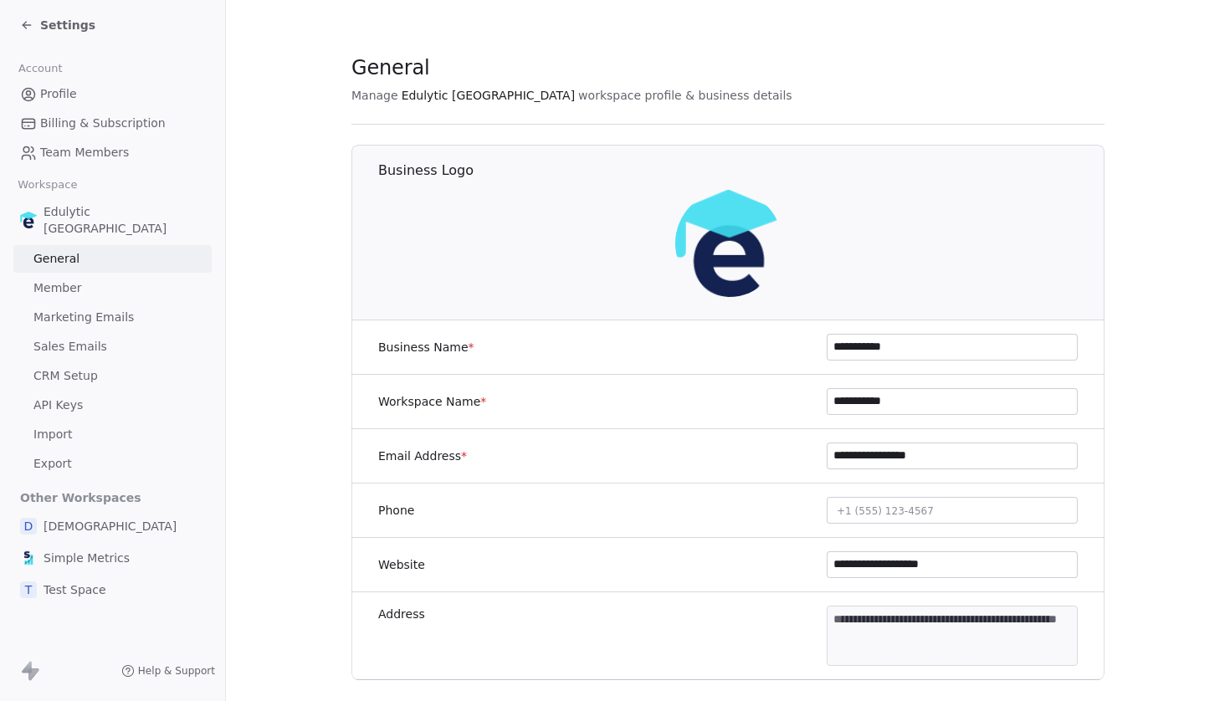
click at [77, 421] on link "Import" at bounding box center [112, 435] width 198 height 28
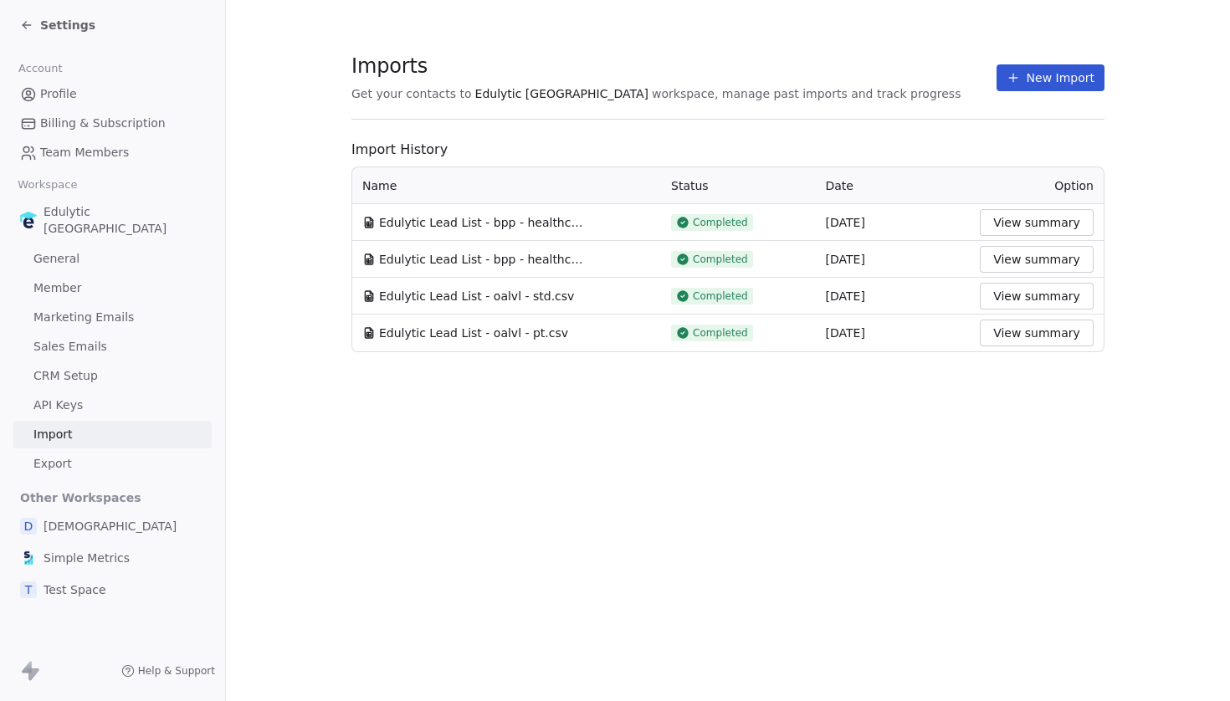
click at [31, 20] on icon at bounding box center [26, 24] width 13 height 13
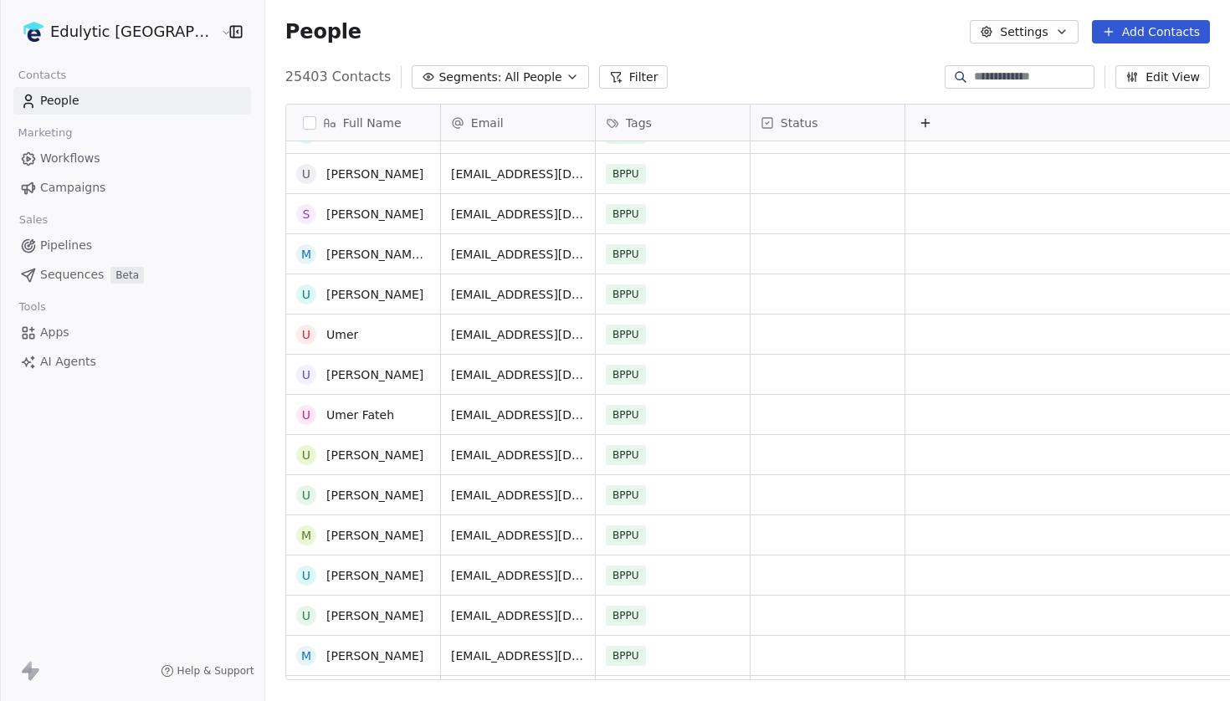
scroll to position [4745, 0]
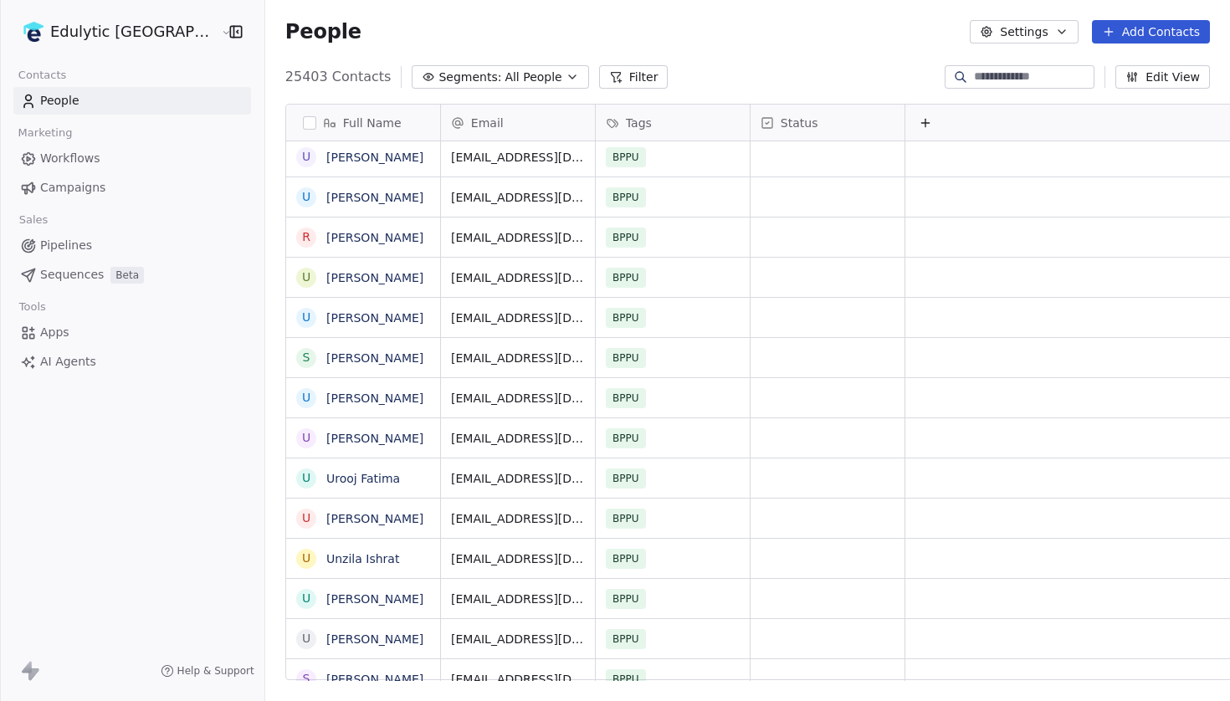
click at [94, 162] on span "Workflows" at bounding box center [70, 159] width 60 height 18
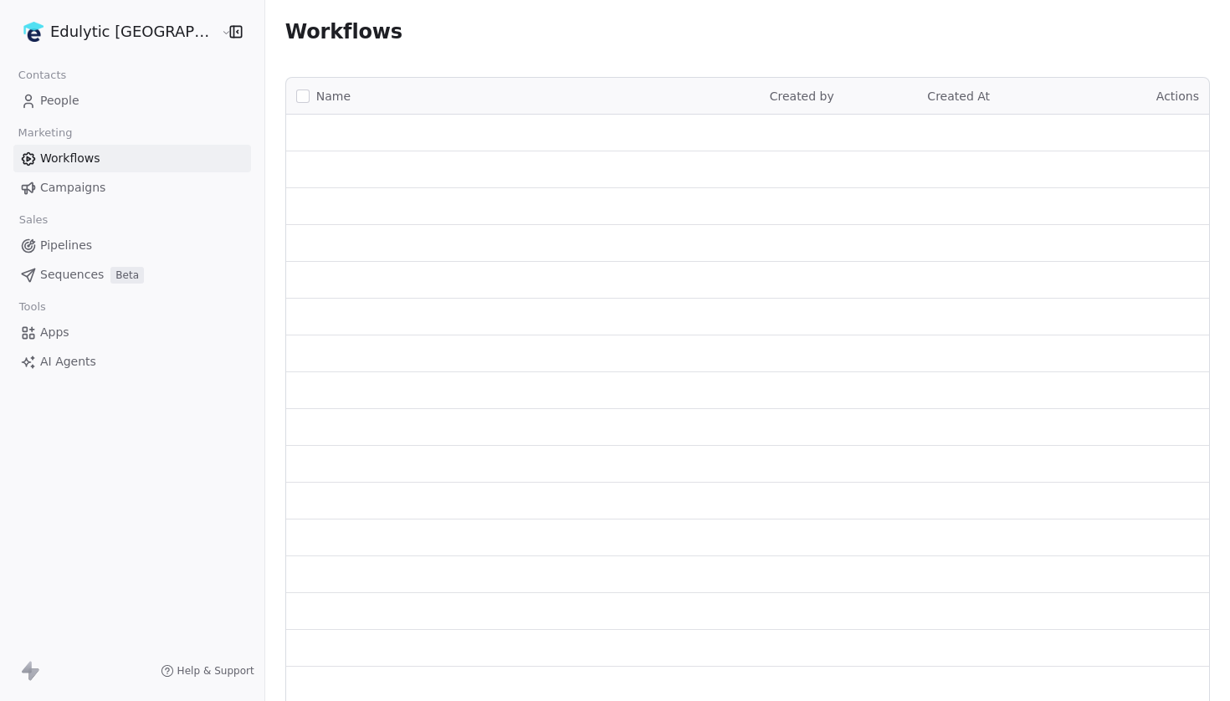
click at [90, 192] on span "Campaigns" at bounding box center [72, 188] width 65 height 18
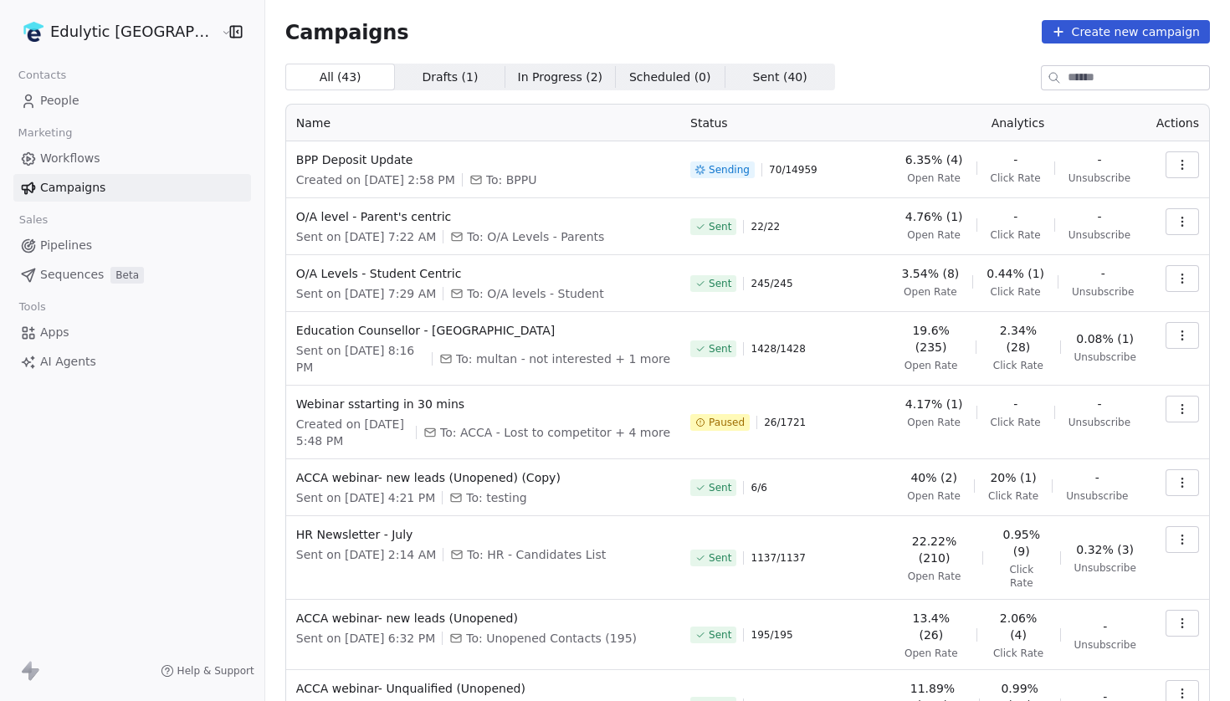
scroll to position [24, 0]
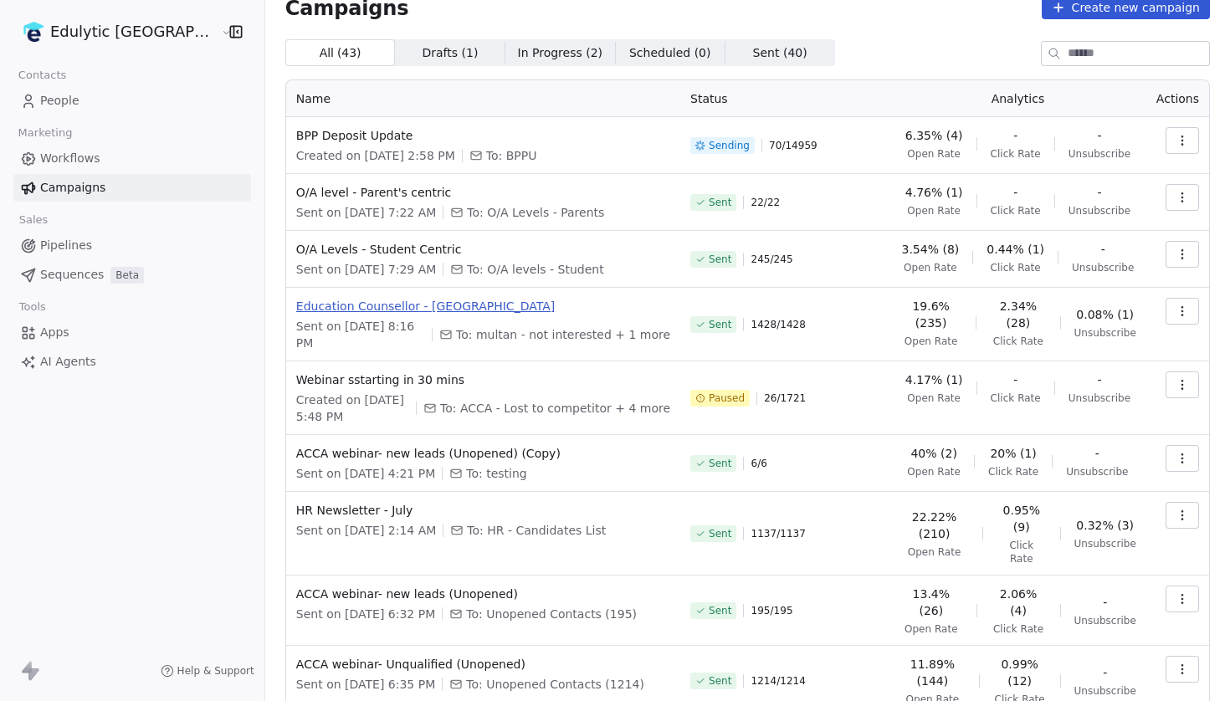
click at [398, 306] on span "Education Counsellor - [GEOGRAPHIC_DATA]" at bounding box center [483, 306] width 374 height 17
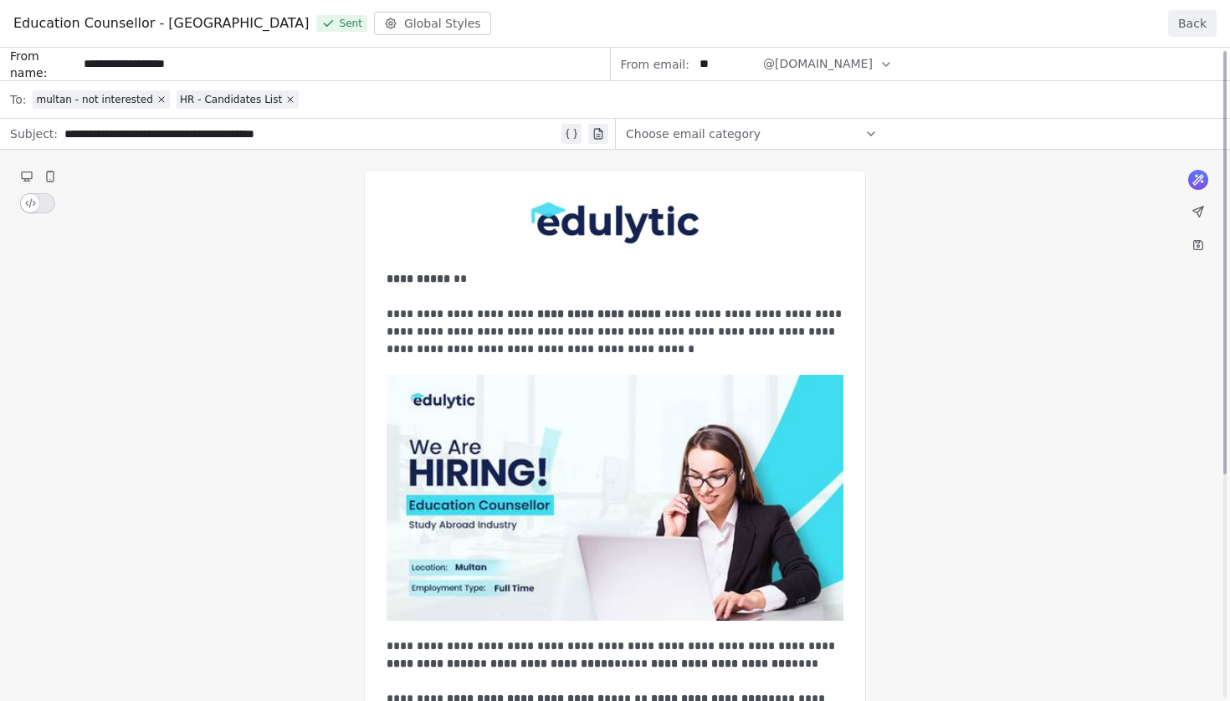
scroll to position [0, 0]
click at [1192, 22] on button "Back" at bounding box center [1192, 23] width 49 height 27
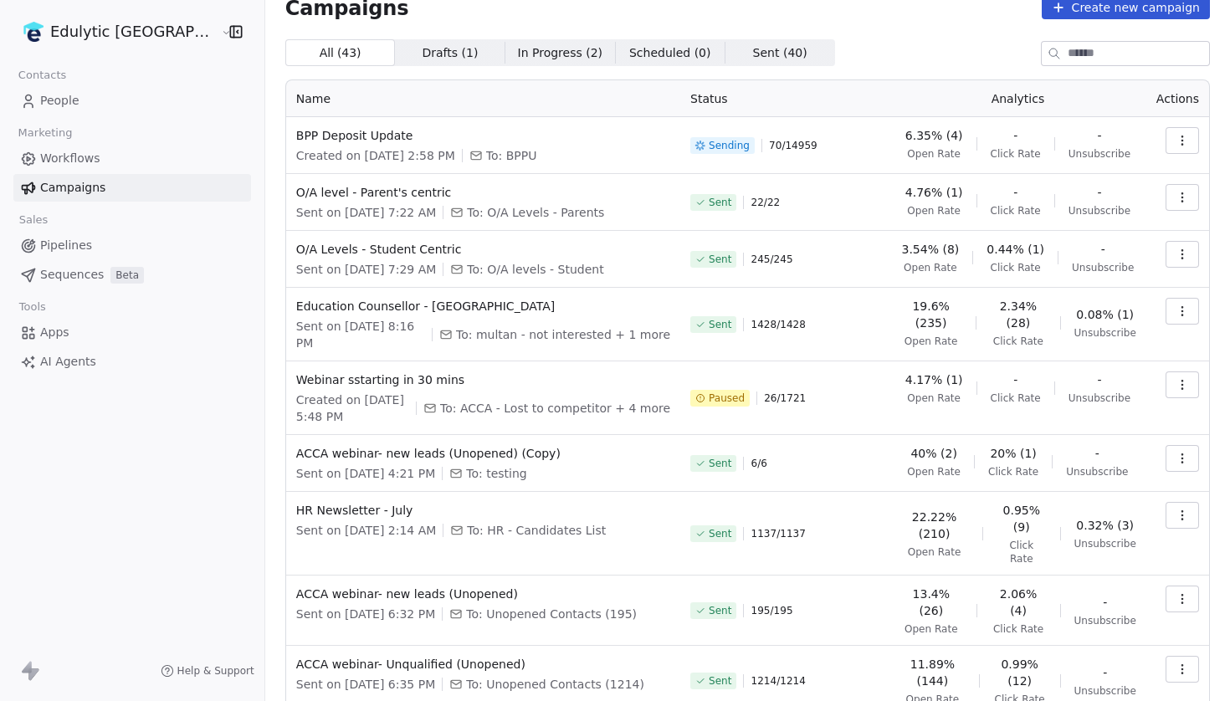
click at [92, 105] on link "People" at bounding box center [132, 101] width 238 height 28
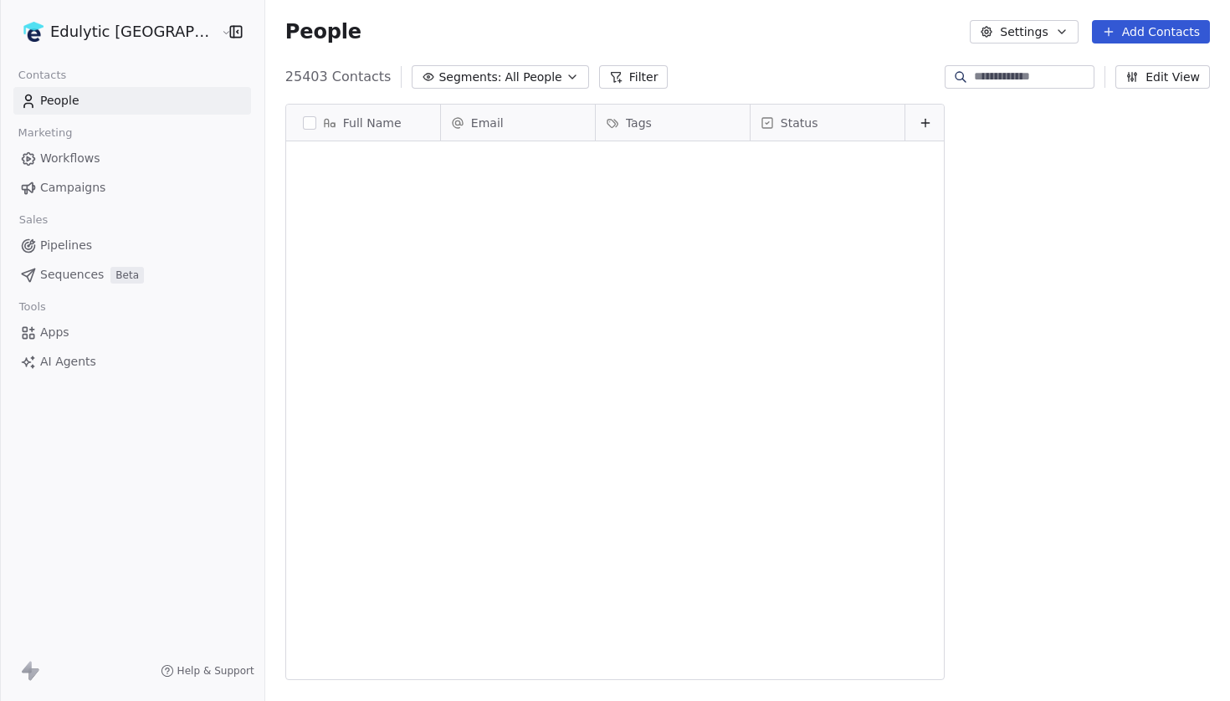
scroll to position [618, 1004]
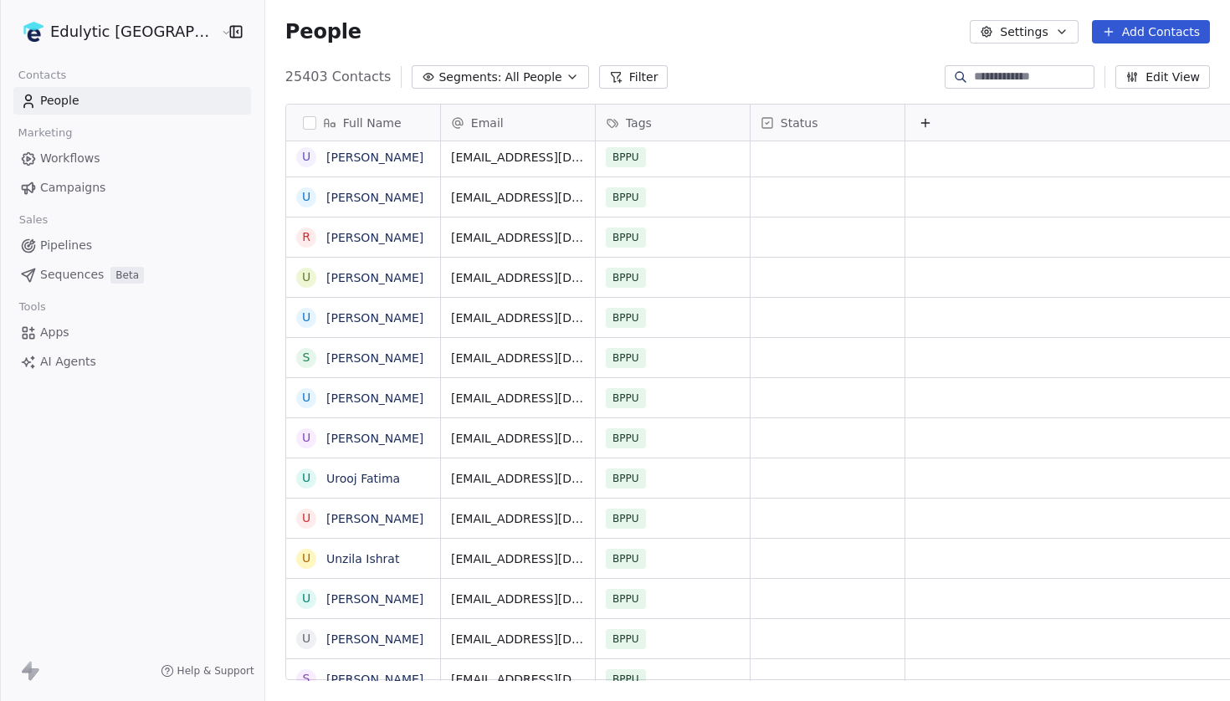
click at [456, 71] on button "Segments: All People" at bounding box center [500, 76] width 177 height 23
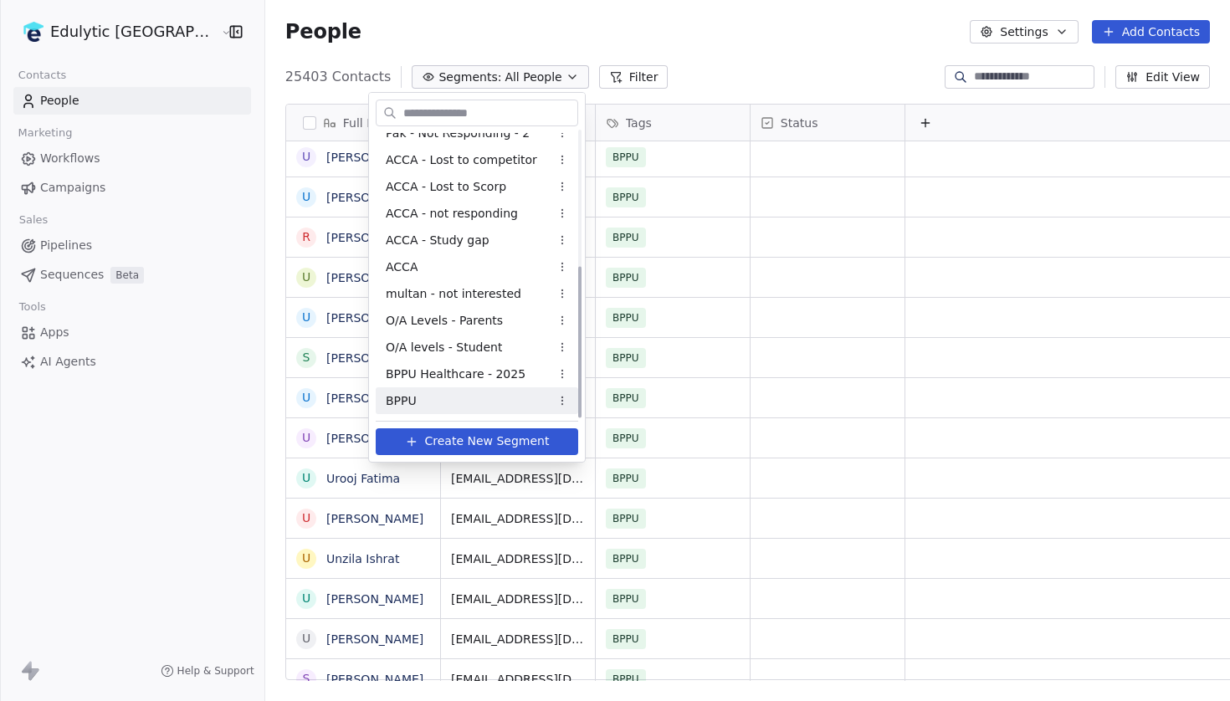
scroll to position [254, 0]
click at [424, 405] on div "BPPU" at bounding box center [477, 400] width 203 height 27
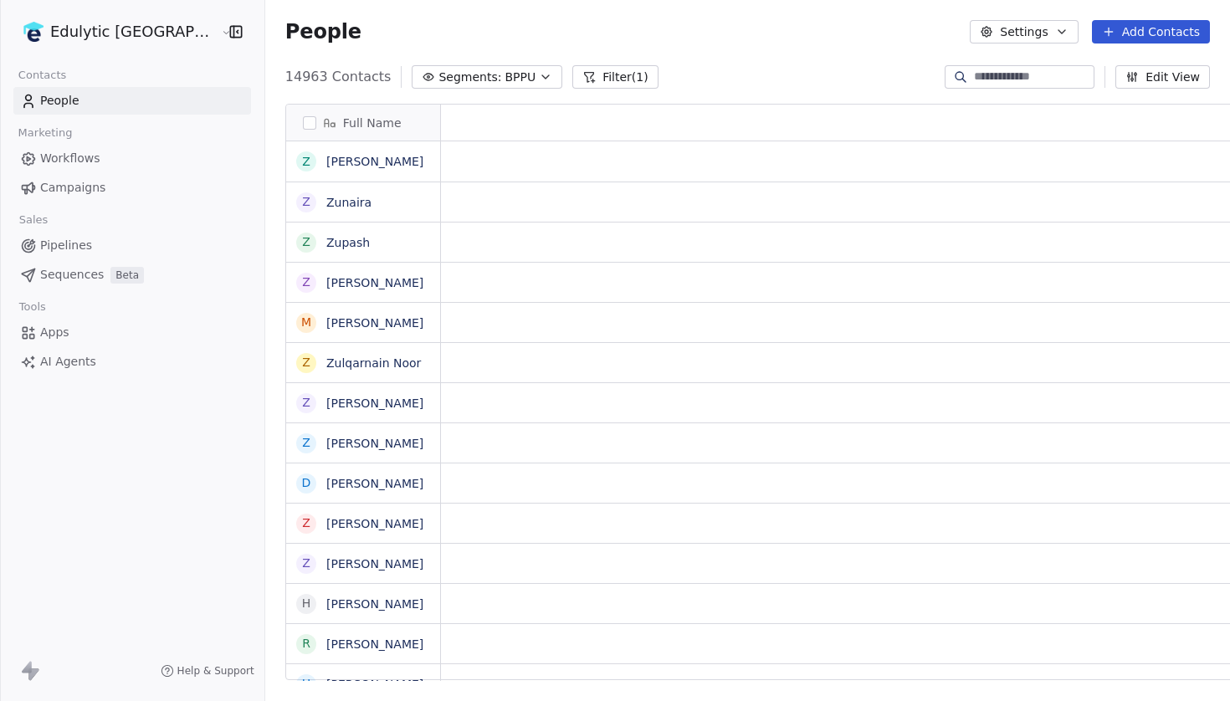
scroll to position [1, 1]
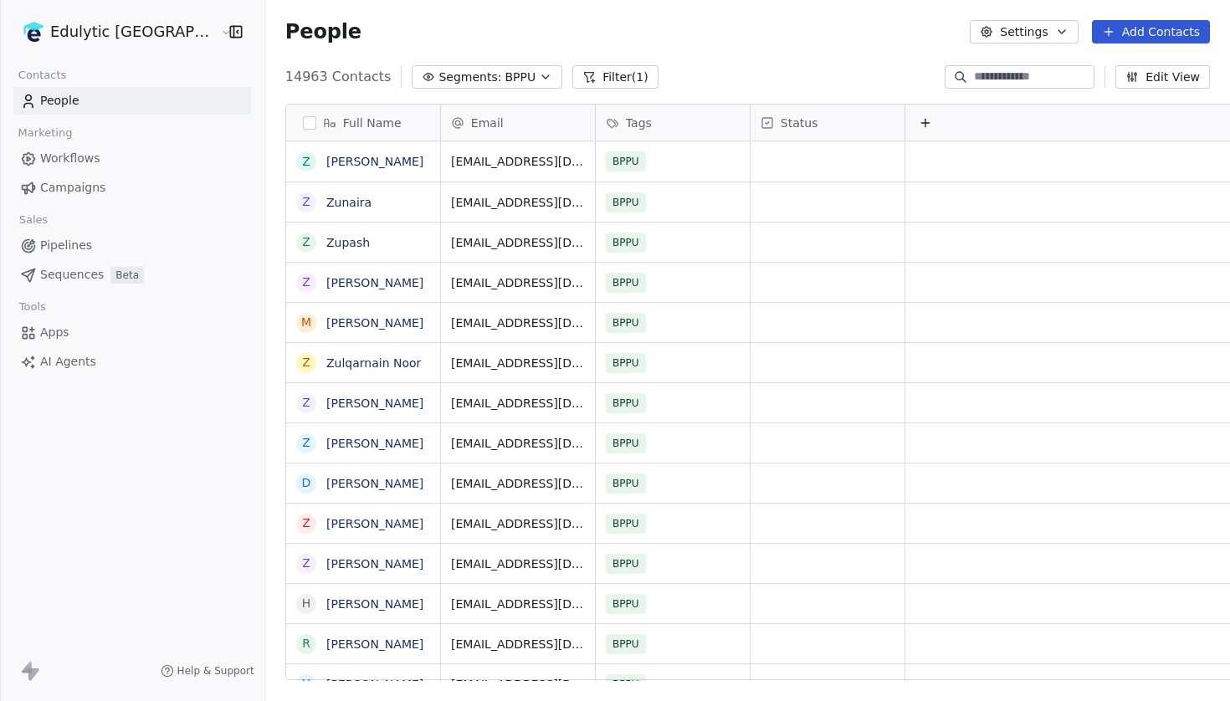
click at [505, 78] on span "BPPU" at bounding box center [520, 78] width 31 height 18
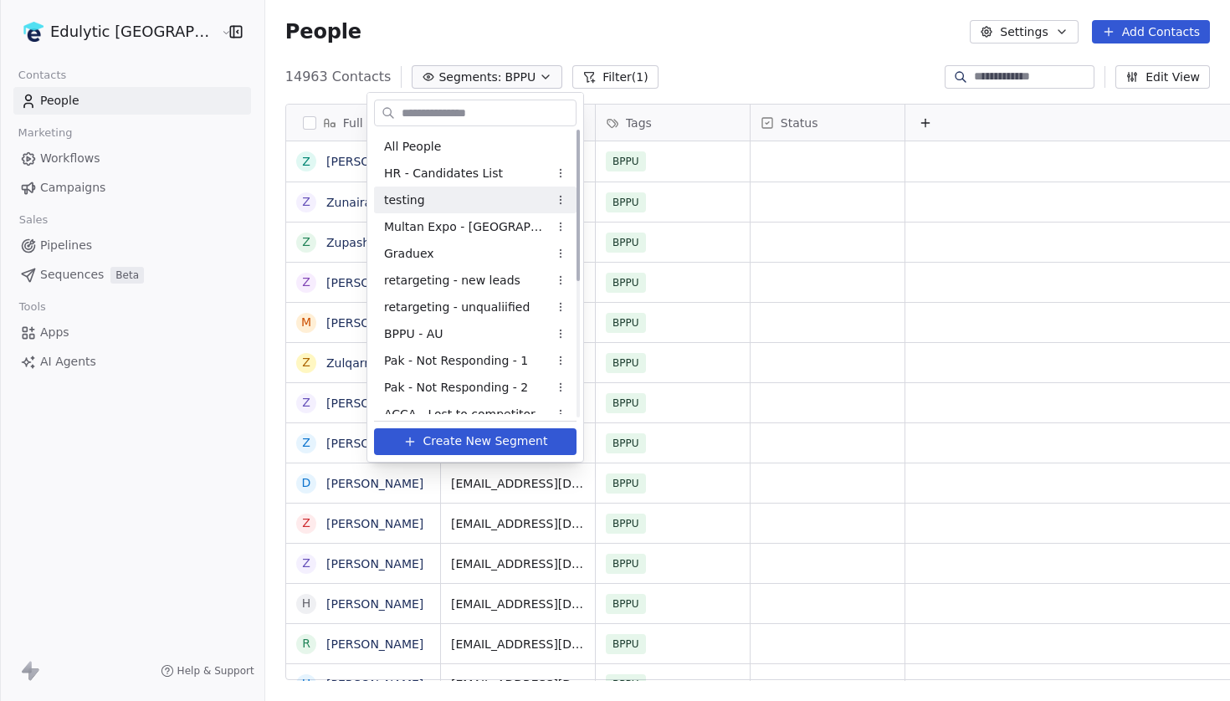
scroll to position [0, 0]
click at [464, 255] on div "Graduex" at bounding box center [475, 253] width 203 height 27
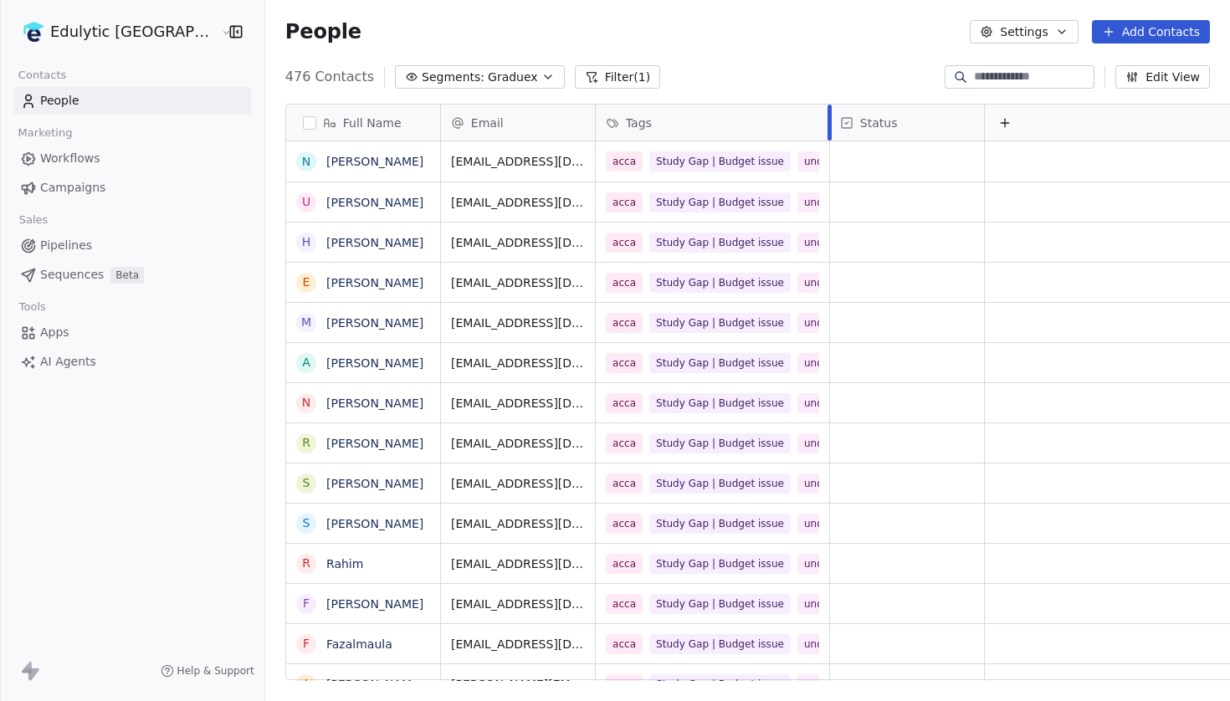
drag, startPoint x: 710, startPoint y: 132, endPoint x: 807, endPoint y: 131, distance: 97.1
click at [828, 131] on div at bounding box center [830, 123] width 4 height 36
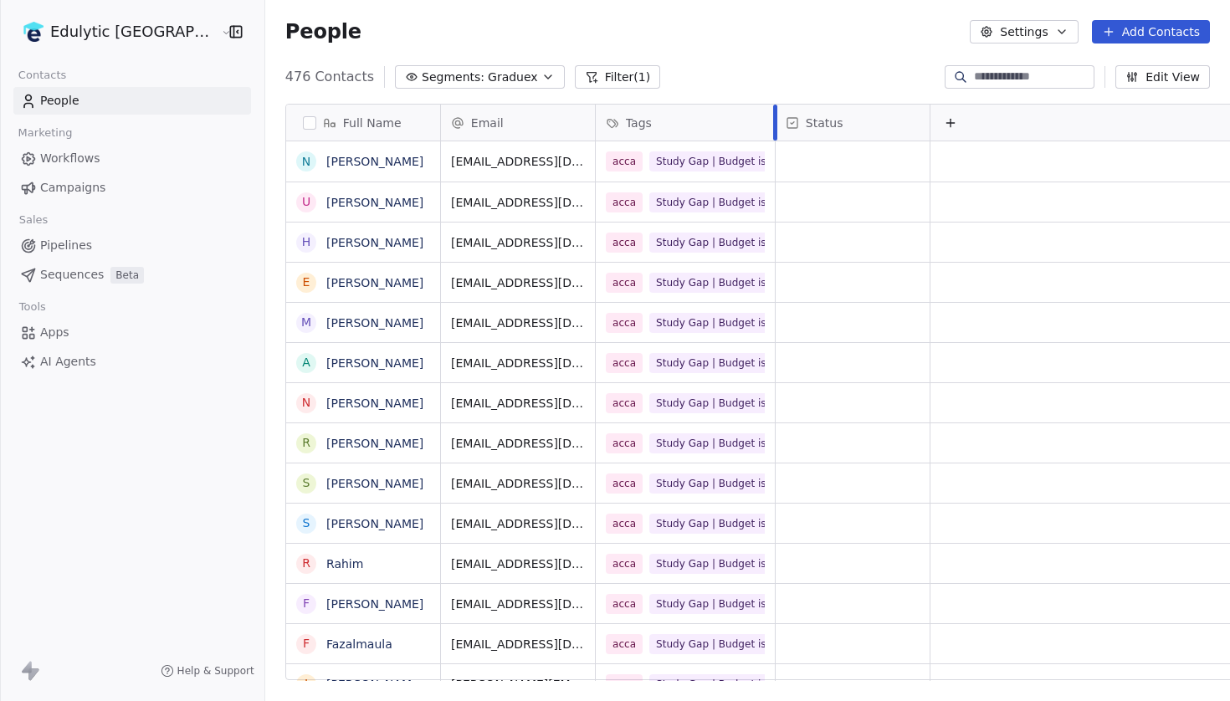
drag, startPoint x: 807, startPoint y: 131, endPoint x: 735, endPoint y: 191, distance: 93.9
click at [734, 191] on div "Email Tags Status [EMAIL_ADDRESS][DOMAIN_NAME] acca Study Gap | Budget issue un…" at bounding box center [858, 393] width 834 height 577
click at [541, 79] on icon "button" at bounding box center [547, 76] width 13 height 13
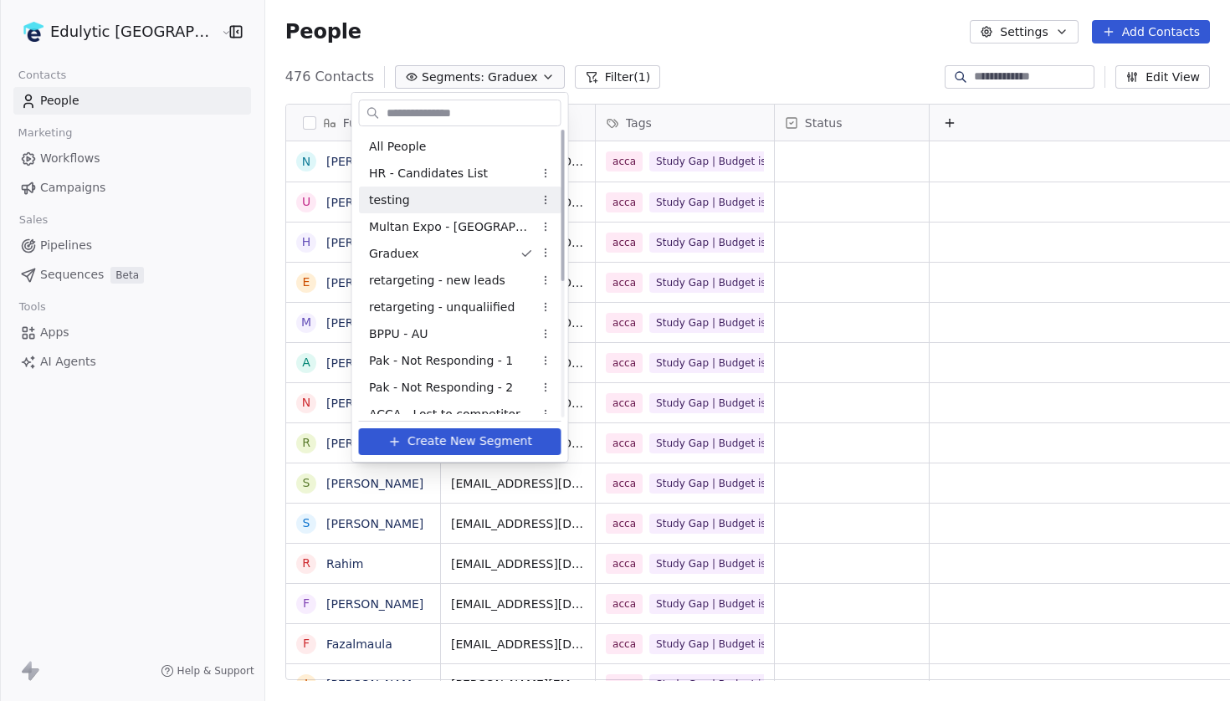
scroll to position [-1, 0]
click at [775, 63] on html "Edulytic UK Contacts People Marketing Workflows Campaigns Sales Pipelines Seque…" at bounding box center [615, 350] width 1230 height 701
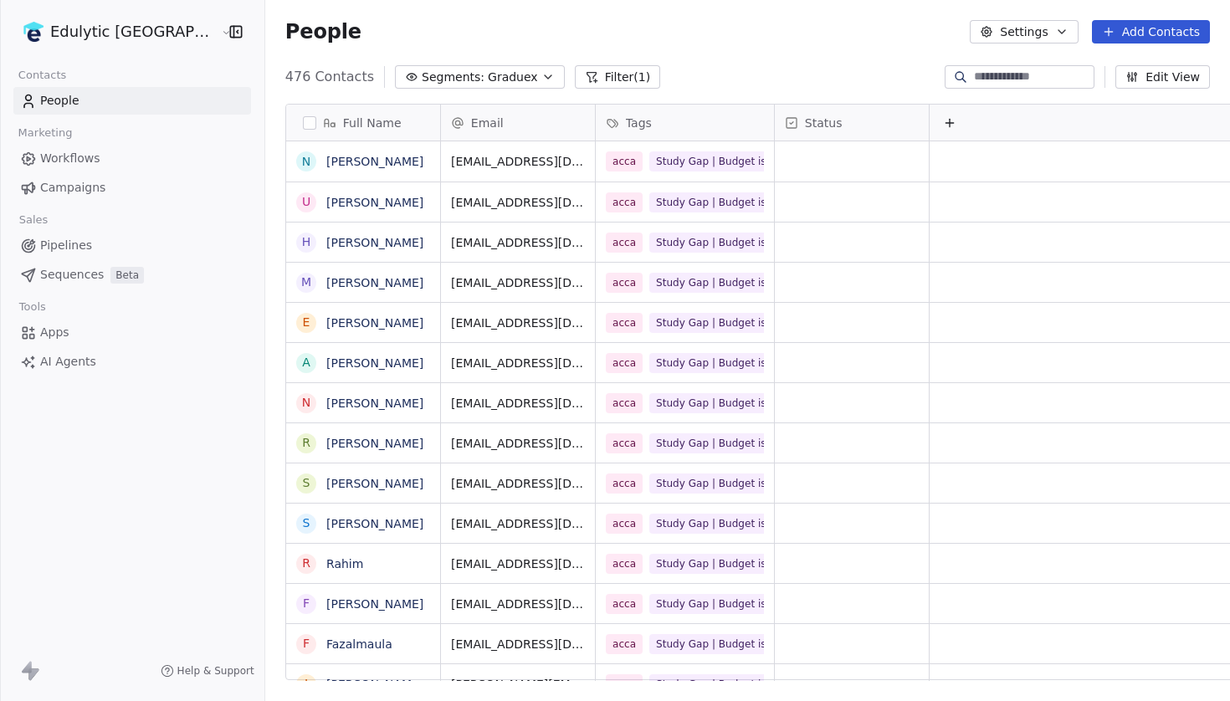
click at [487, 84] on button "Segments: Graduex" at bounding box center [480, 76] width 170 height 23
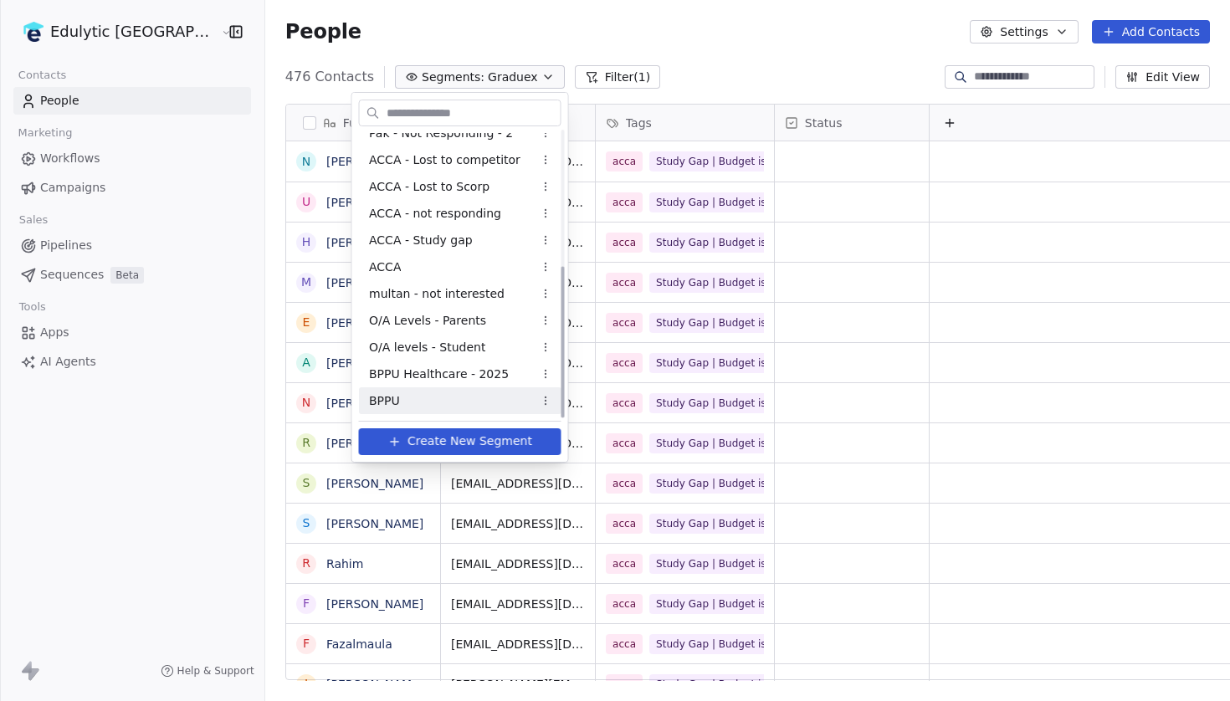
scroll to position [254, 0]
click at [420, 397] on div "BPPU" at bounding box center [460, 400] width 203 height 27
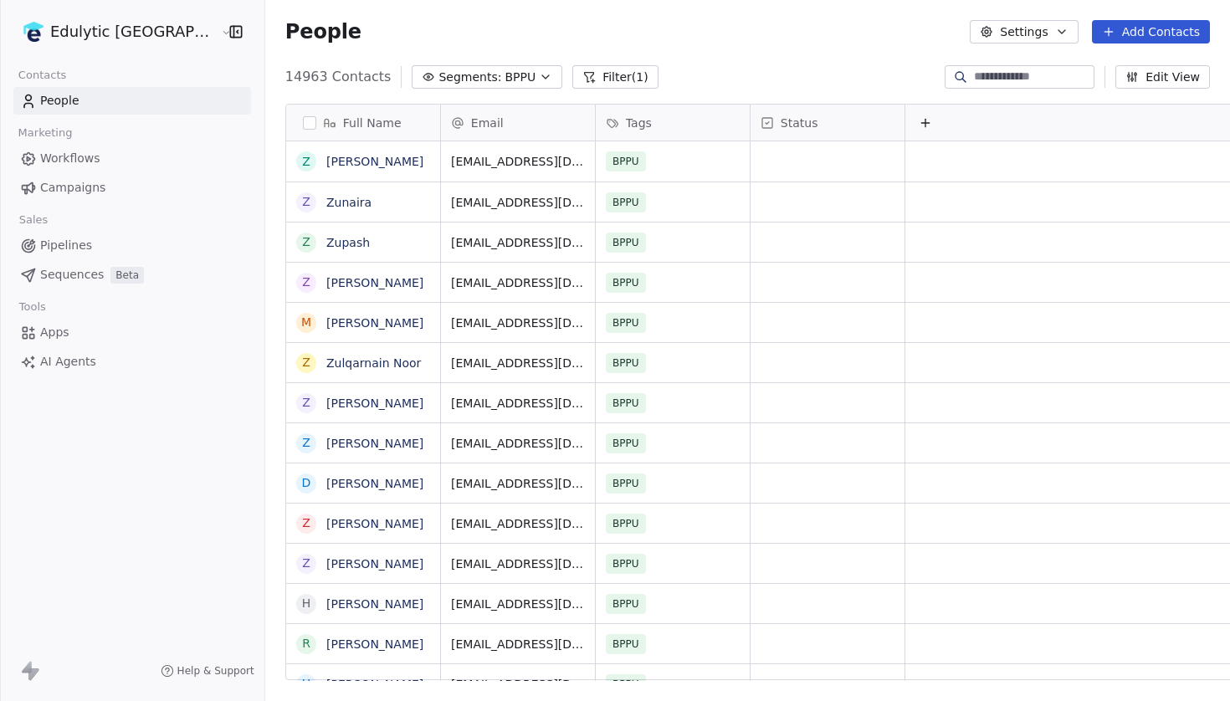
click at [505, 71] on span "BPPU" at bounding box center [520, 78] width 31 height 18
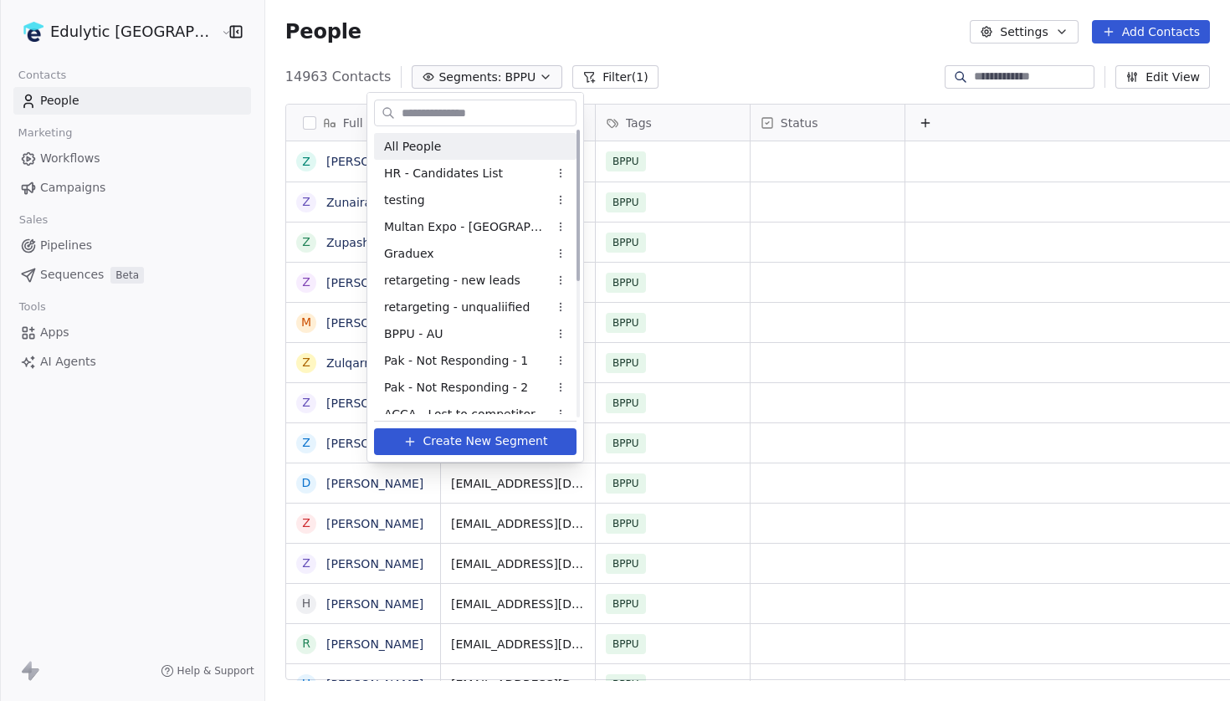
scroll to position [0, 0]
click at [434, 143] on span "All People" at bounding box center [412, 147] width 57 height 18
